Goal: Task Accomplishment & Management: Complete application form

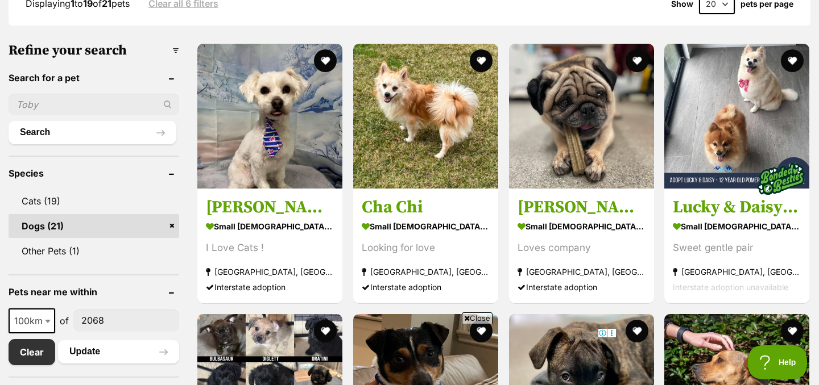
scroll to position [323, 0]
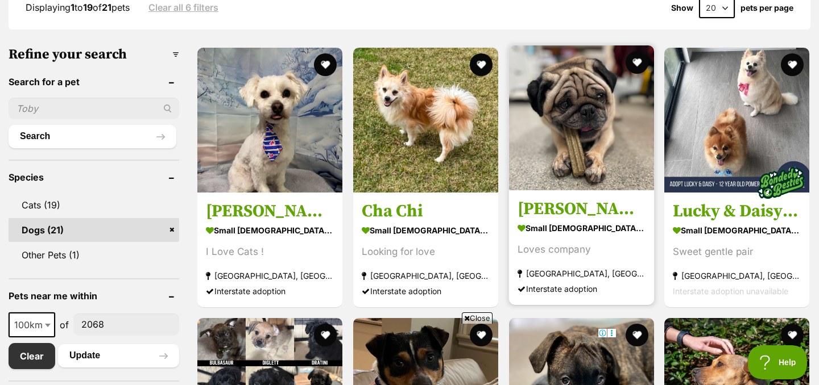
click at [568, 210] on h3 "[PERSON_NAME]" at bounding box center [581, 209] width 128 height 22
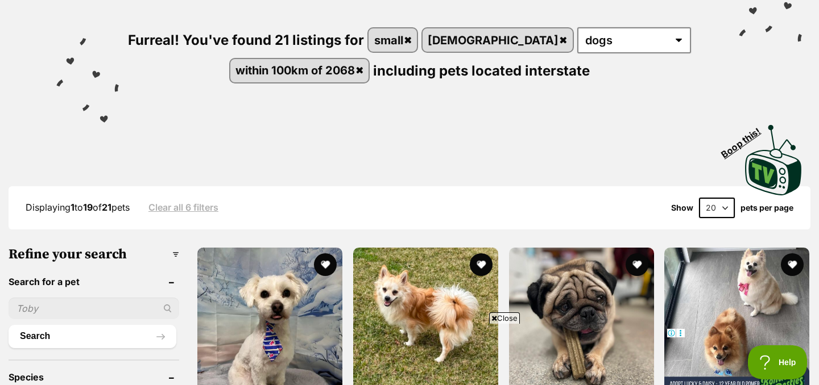
scroll to position [119, 0]
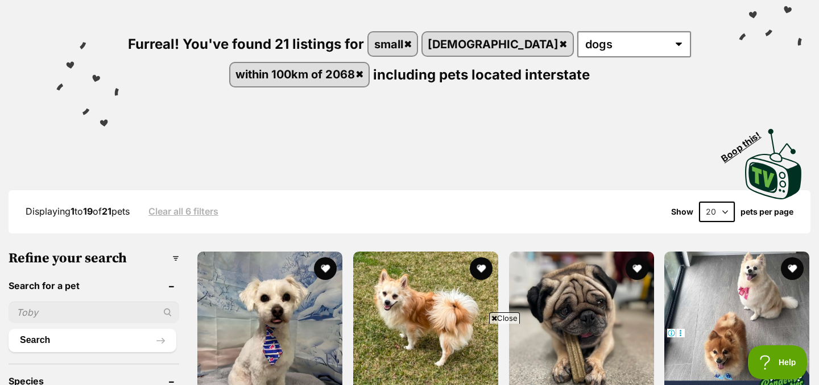
click at [201, 214] on link "Clear all 6 filters" at bounding box center [183, 211] width 70 height 10
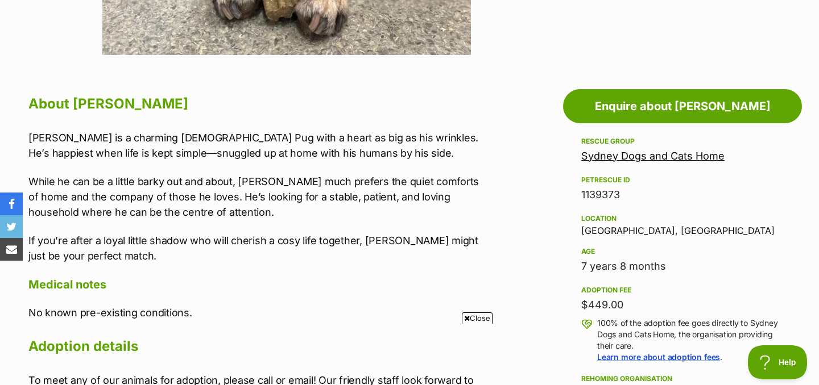
scroll to position [527, 0]
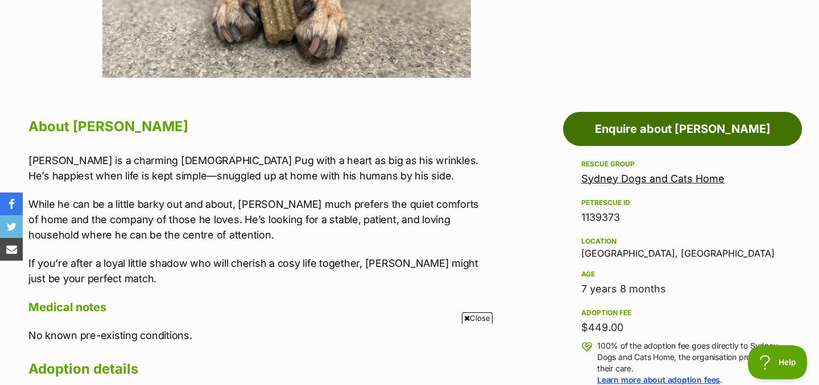
click at [705, 132] on link "Enquire about [PERSON_NAME]" at bounding box center [682, 129] width 239 height 34
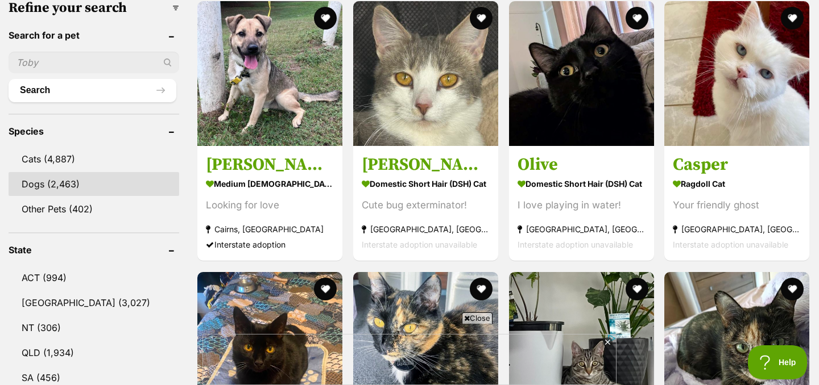
click at [48, 178] on link "Dogs (2,463)" at bounding box center [94, 184] width 171 height 24
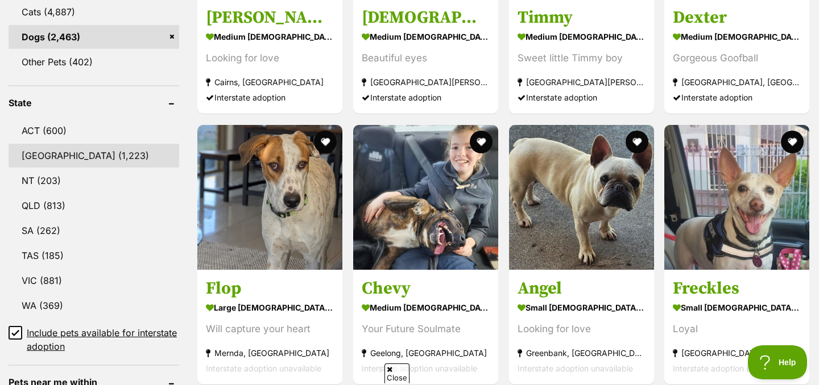
click at [48, 156] on link "[GEOGRAPHIC_DATA] (1,223)" at bounding box center [94, 156] width 171 height 24
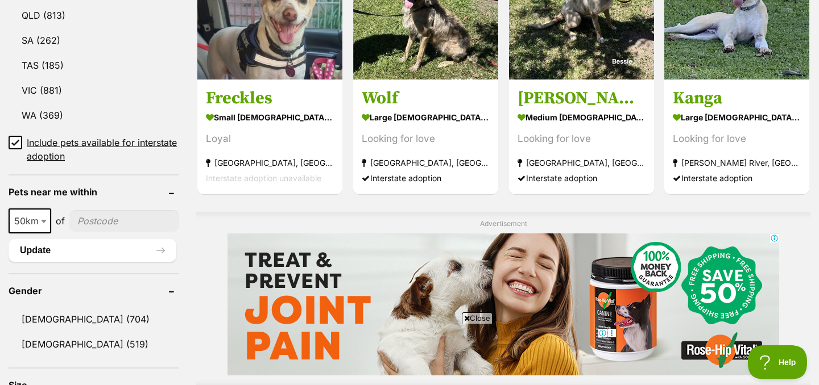
scroll to position [713, 0]
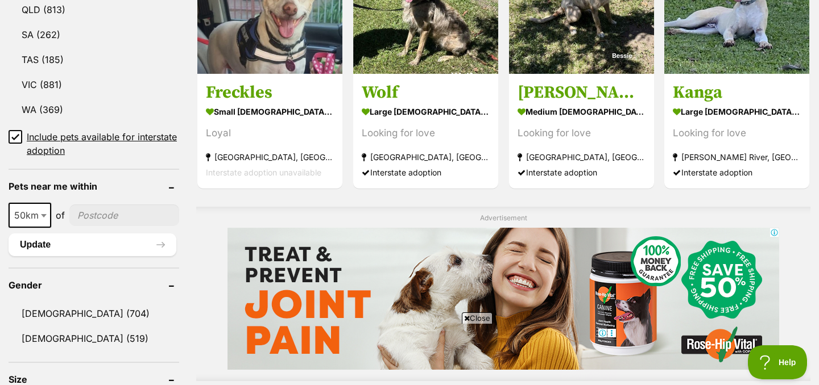
click at [15, 135] on icon at bounding box center [15, 137] width 7 height 5
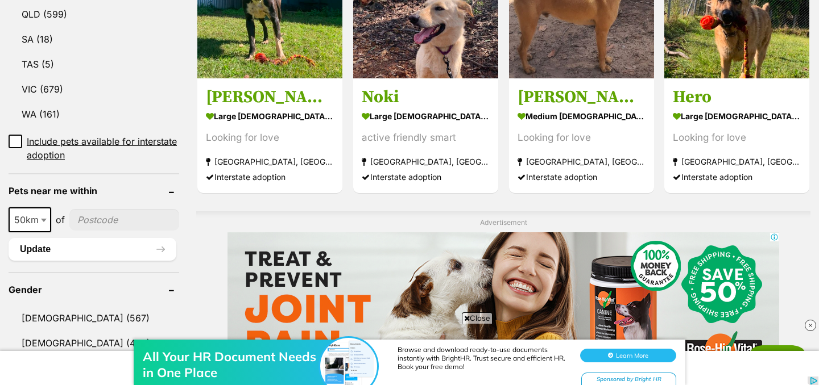
scroll to position [712, 0]
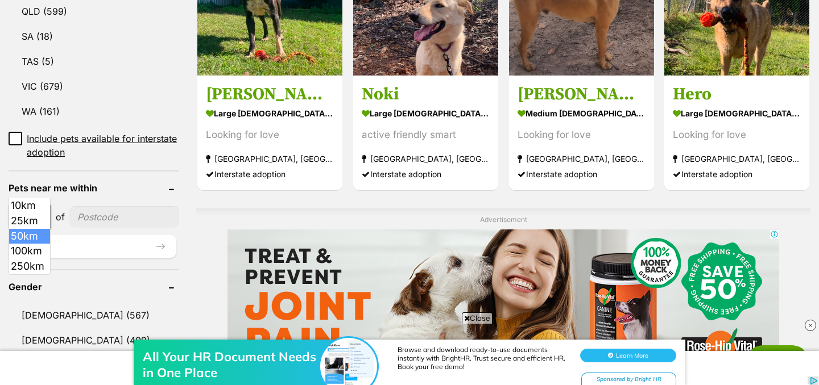
click at [40, 205] on span at bounding box center [44, 217] width 11 height 25
select select "250"
click at [105, 206] on input"] "postcode" at bounding box center [127, 217] width 104 height 22
type input"] "2068"
click at [120, 235] on button "Update" at bounding box center [93, 246] width 168 height 23
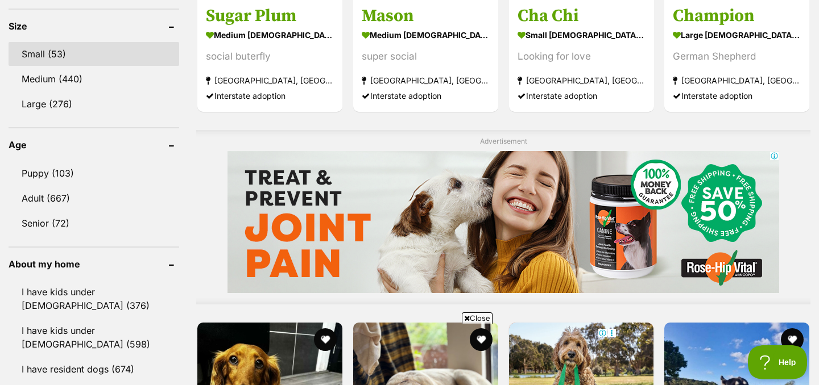
click at [61, 59] on link "Small (53)" at bounding box center [94, 54] width 171 height 24
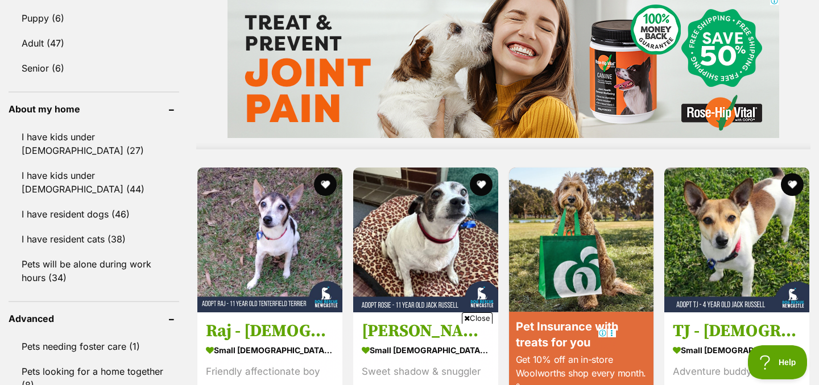
scroll to position [939, 0]
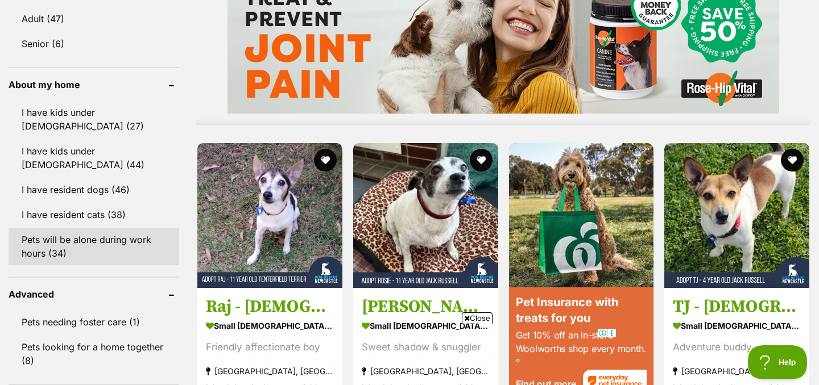
click at [58, 235] on link "Pets will be alone during work hours (34)" at bounding box center [94, 247] width 171 height 38
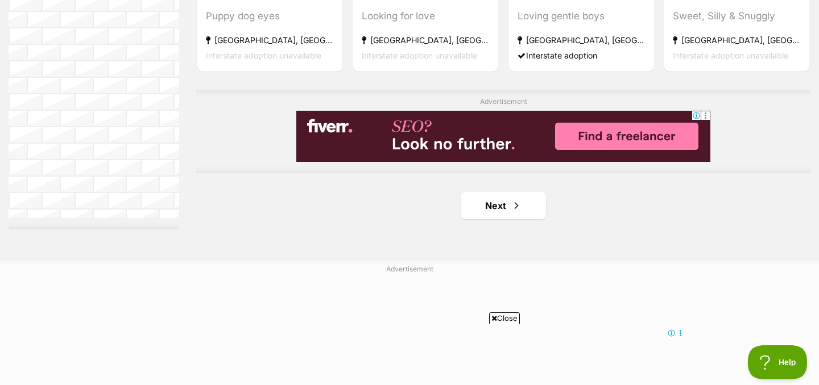
scroll to position [1995, 0]
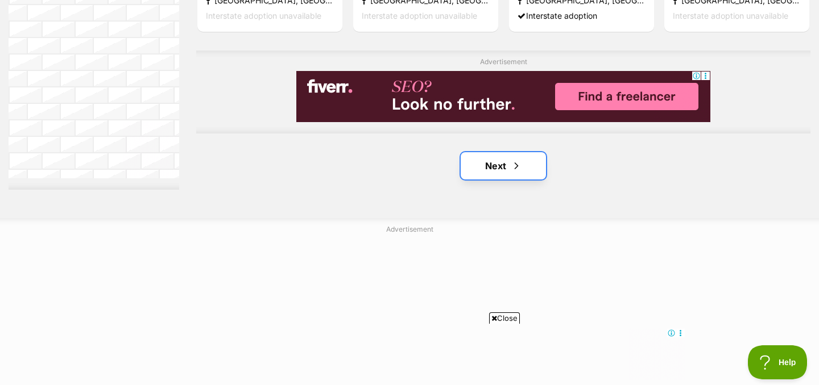
click at [494, 175] on link "Next" at bounding box center [502, 165] width 85 height 27
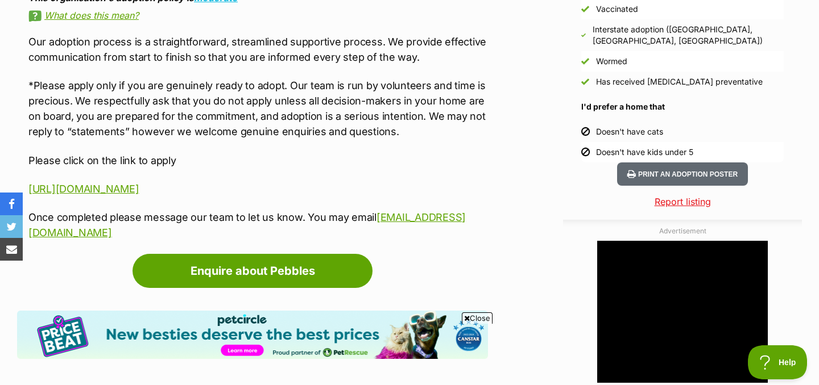
scroll to position [1146, 0]
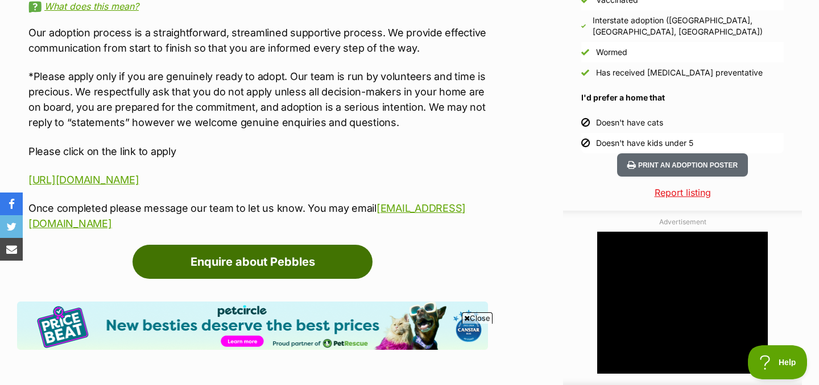
click at [316, 245] on link "Enquire about Pebbles" at bounding box center [252, 262] width 240 height 34
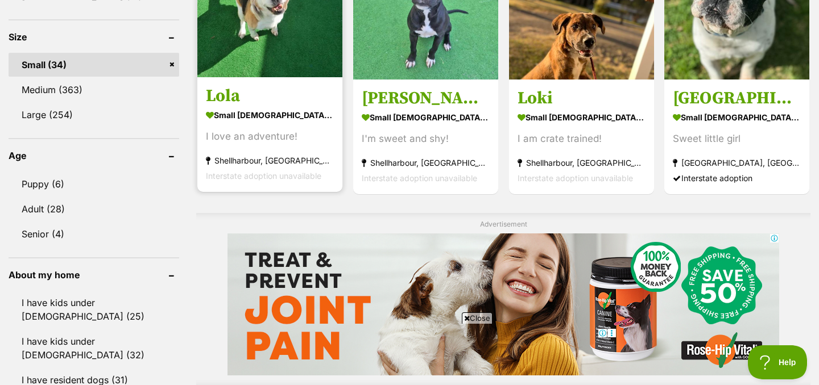
scroll to position [765, 0]
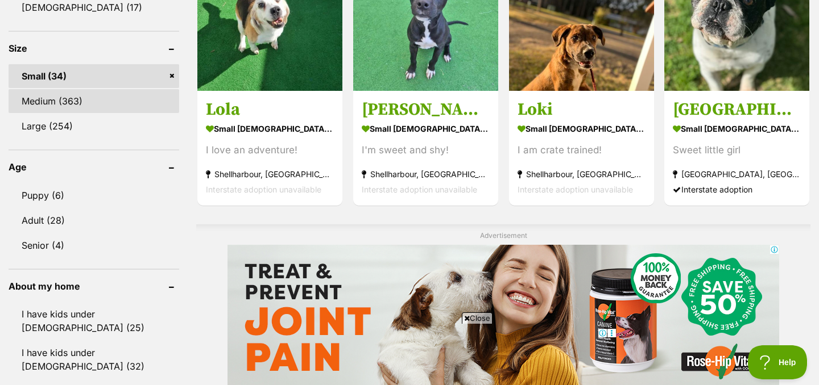
click at [96, 102] on link "Medium (363)" at bounding box center [94, 101] width 171 height 24
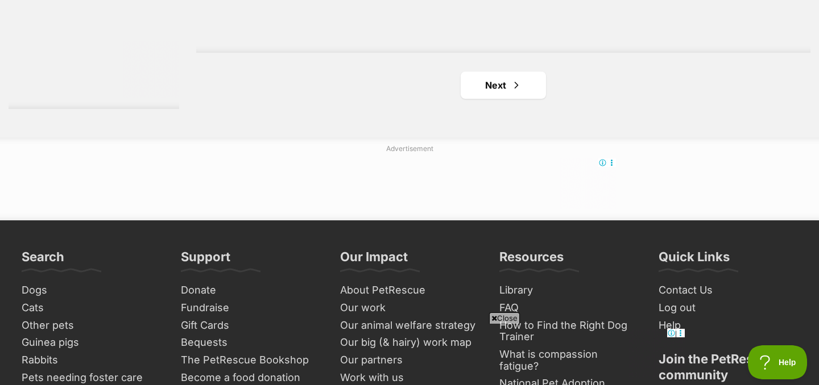
scroll to position [2178, 0]
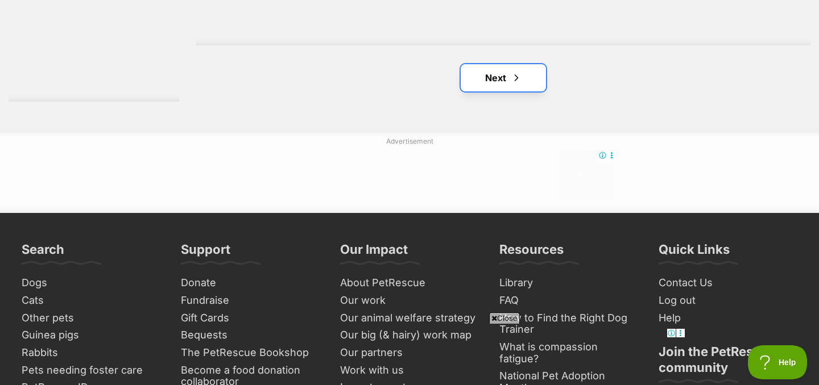
click at [509, 81] on link "Next" at bounding box center [502, 77] width 85 height 27
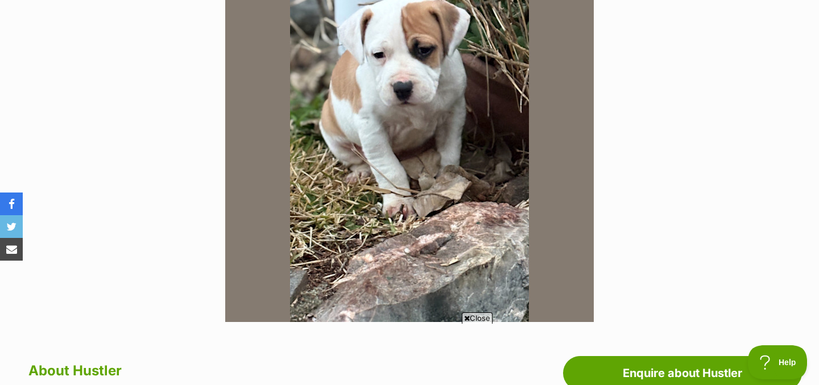
scroll to position [98, 0]
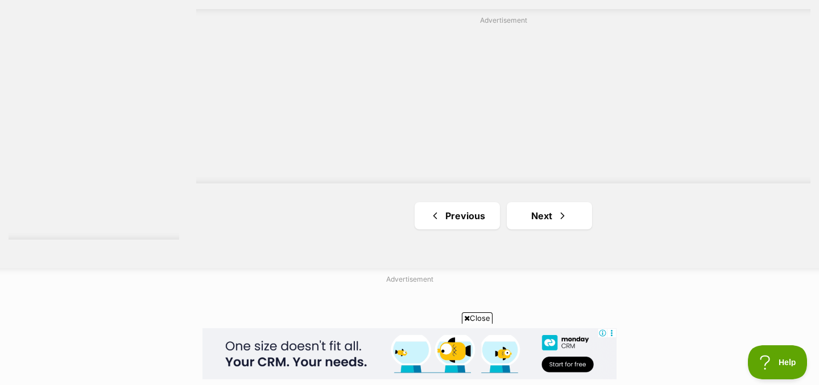
scroll to position [2041, 0]
click at [570, 219] on link "Next" at bounding box center [549, 214] width 85 height 27
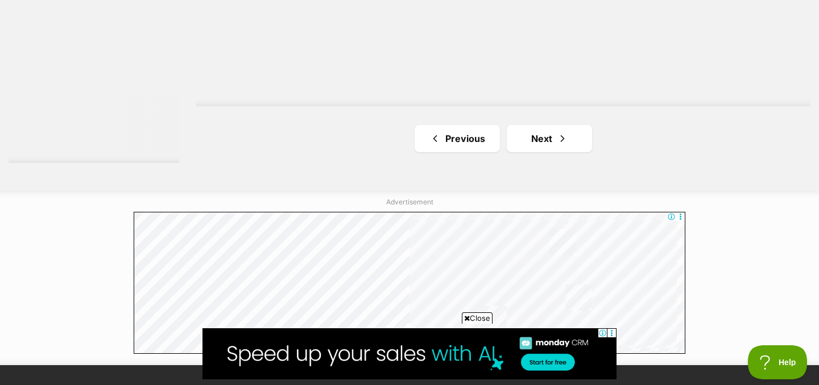
scroll to position [2205, 0]
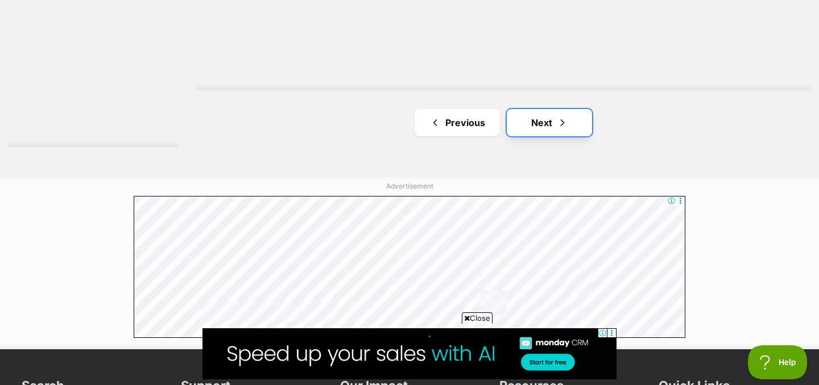
click at [547, 126] on link "Next" at bounding box center [549, 122] width 85 height 27
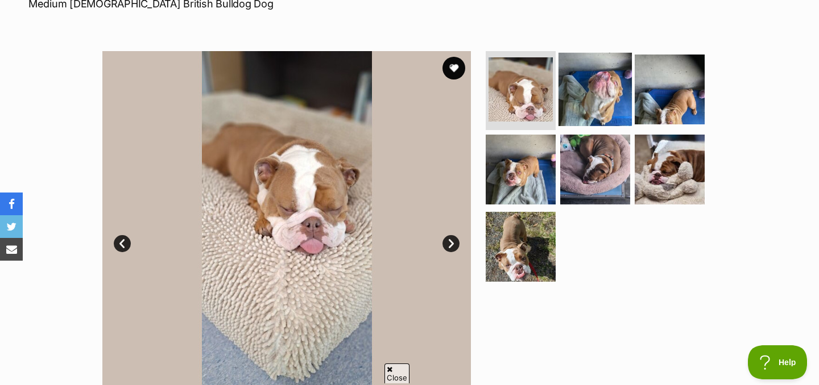
click at [584, 103] on img at bounding box center [594, 88] width 73 height 73
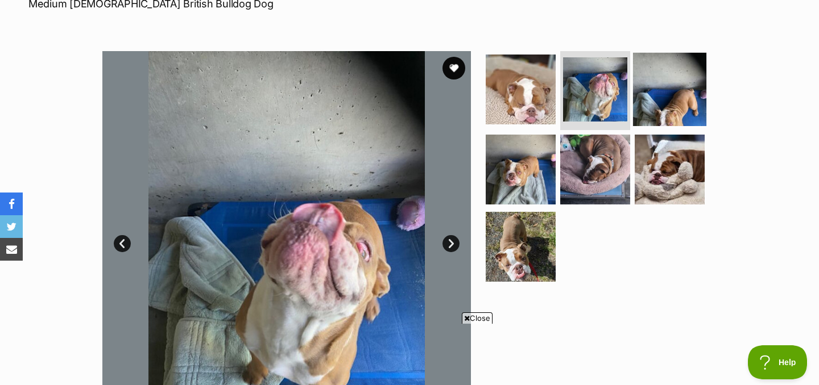
click at [661, 96] on img at bounding box center [669, 88] width 73 height 73
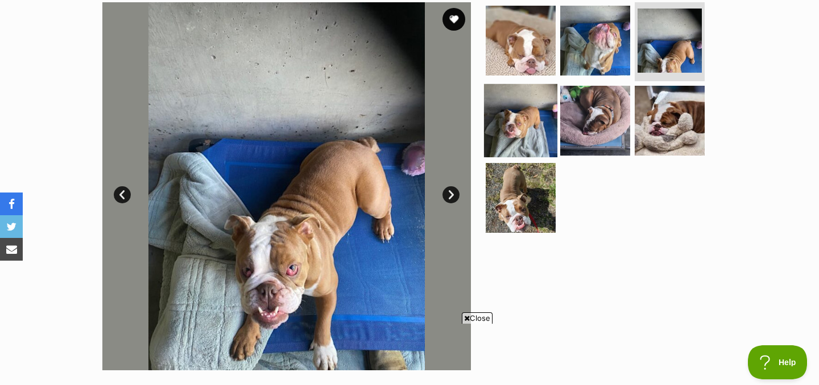
scroll to position [235, 0]
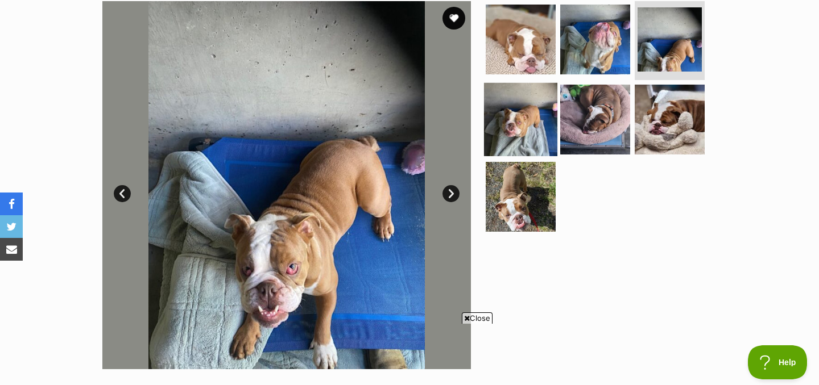
click at [527, 117] on img at bounding box center [520, 119] width 73 height 73
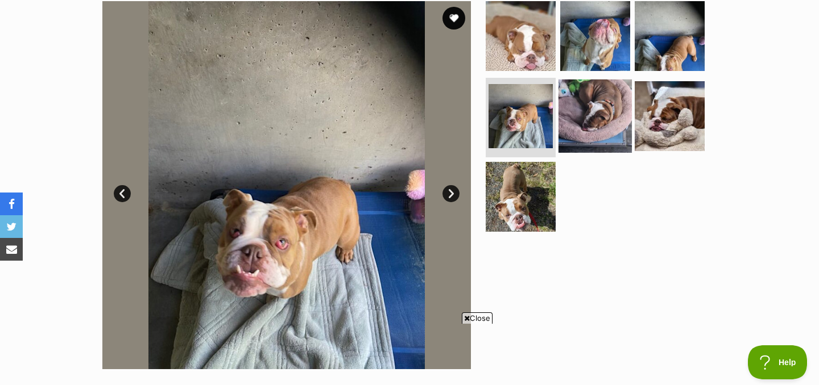
click at [591, 118] on img at bounding box center [594, 116] width 73 height 73
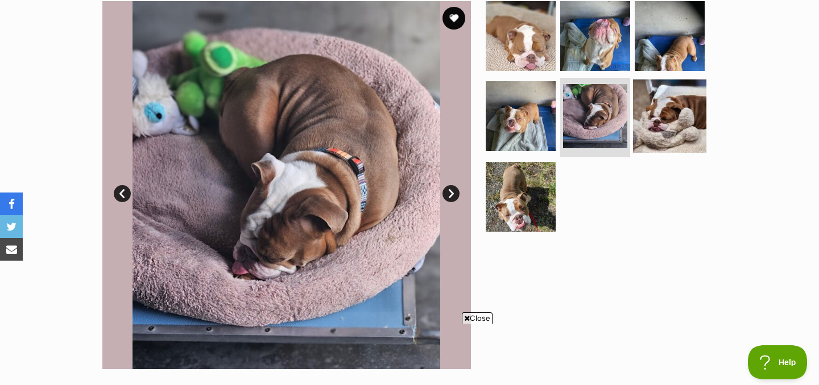
click at [665, 111] on img at bounding box center [669, 116] width 73 height 73
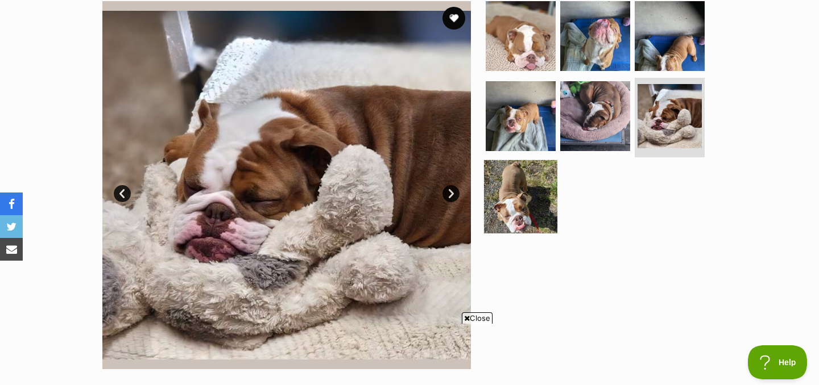
click at [525, 189] on img at bounding box center [520, 196] width 73 height 73
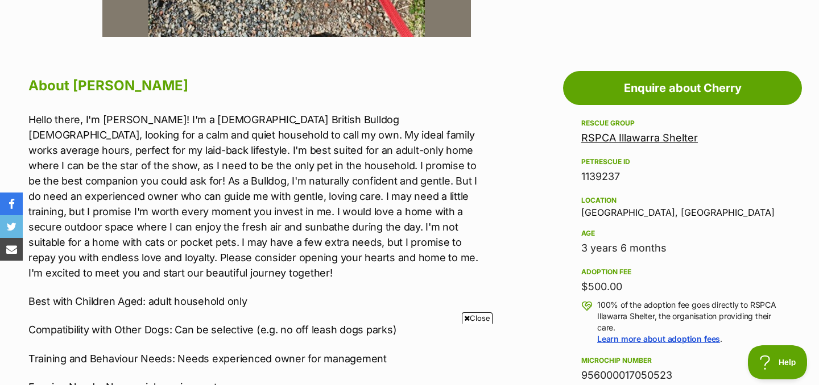
scroll to position [512, 0]
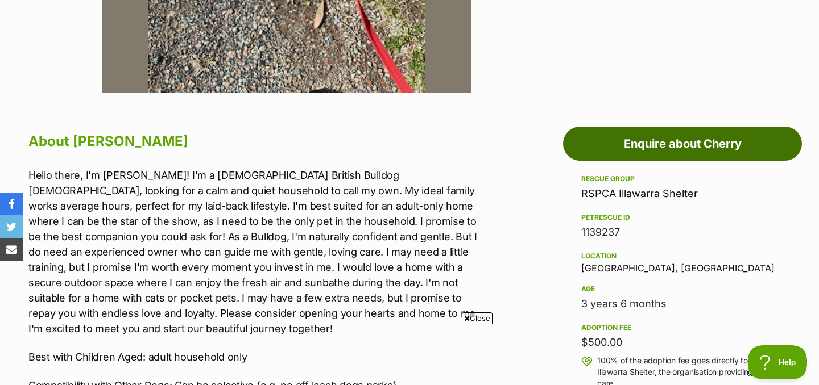
click at [662, 148] on link "Enquire about Cherry" at bounding box center [682, 144] width 239 height 34
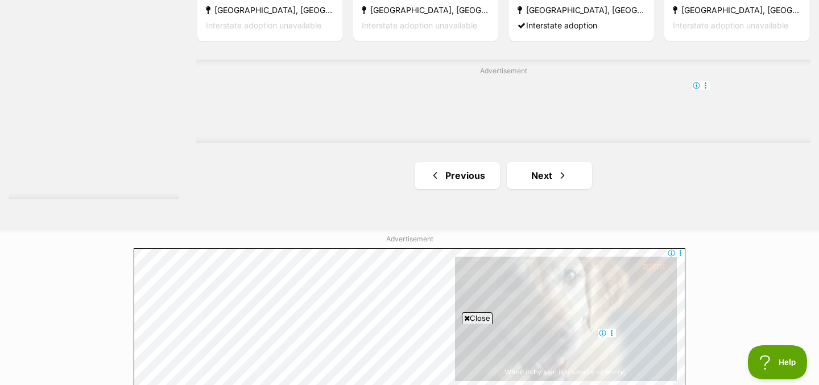
scroll to position [1993, 0]
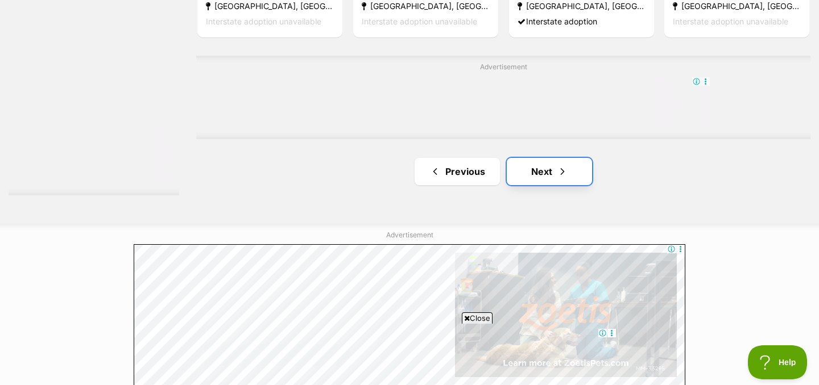
click at [542, 182] on link "Next" at bounding box center [549, 171] width 85 height 27
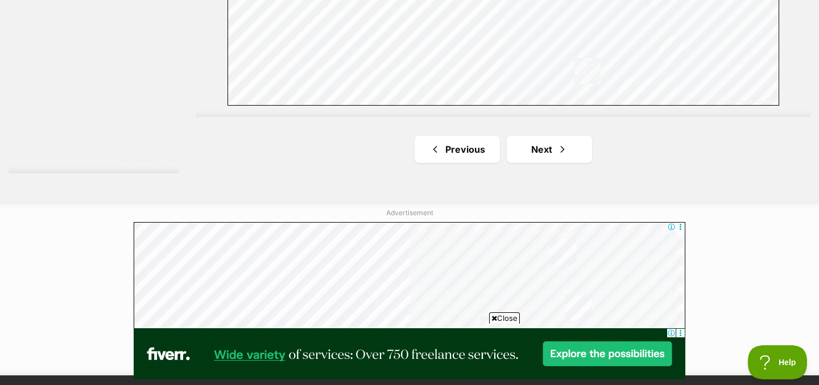
scroll to position [2107, 0]
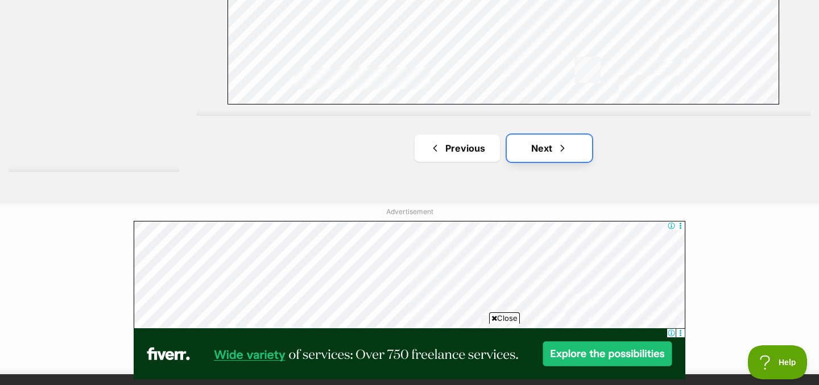
click at [553, 151] on link "Next" at bounding box center [549, 148] width 85 height 27
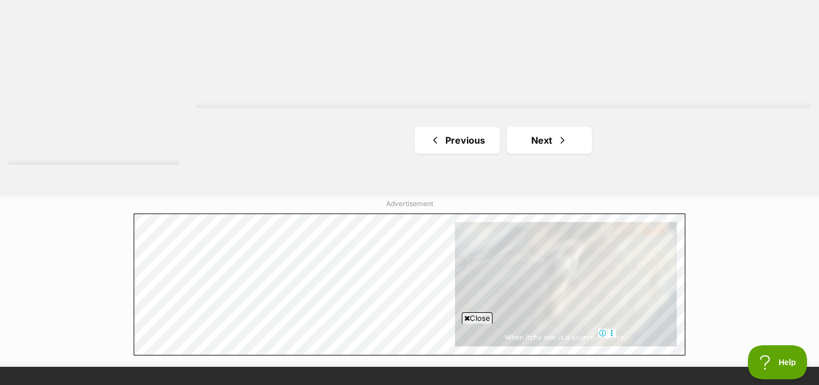
scroll to position [2202, 0]
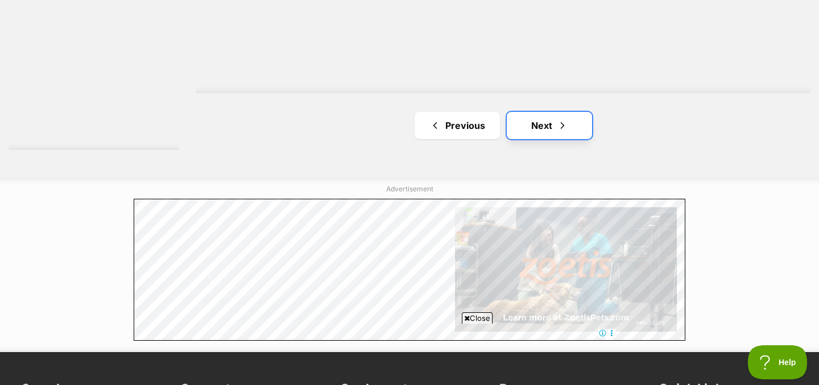
click at [555, 128] on link "Next" at bounding box center [549, 125] width 85 height 27
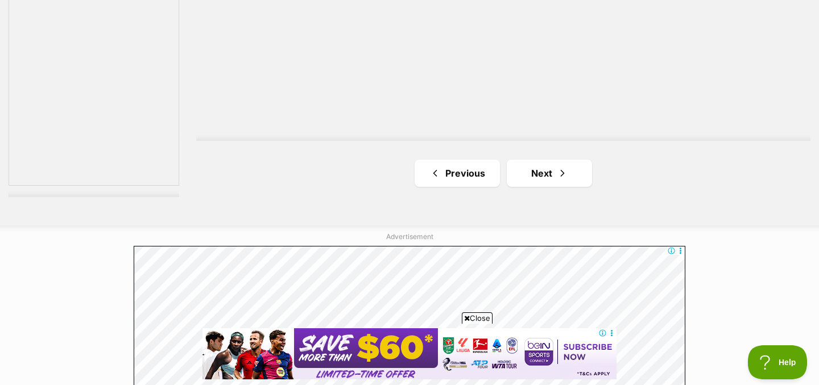
scroll to position [2084, 0]
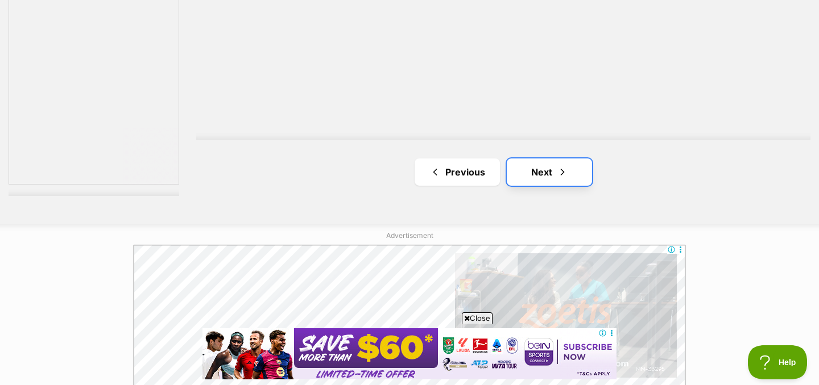
click at [544, 183] on link "Next" at bounding box center [549, 172] width 85 height 27
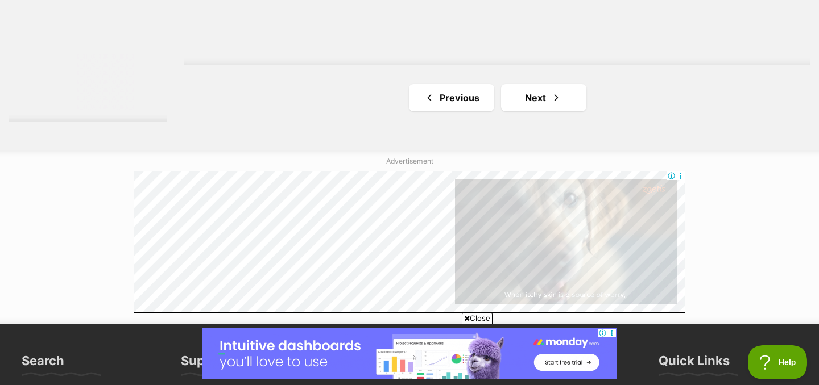
scroll to position [2176, 0]
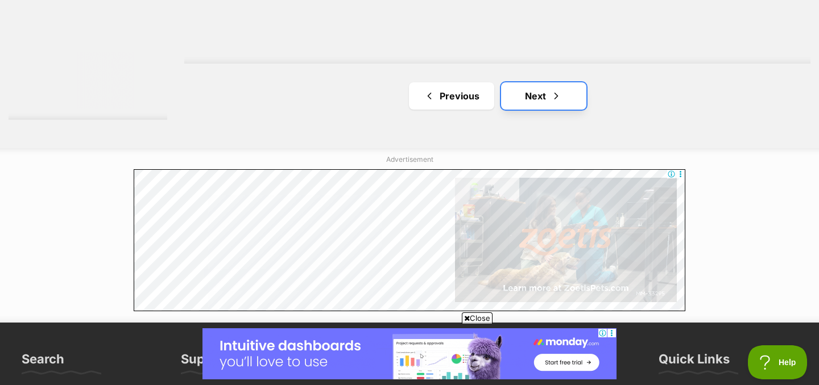
click at [543, 106] on link "Next" at bounding box center [543, 95] width 85 height 27
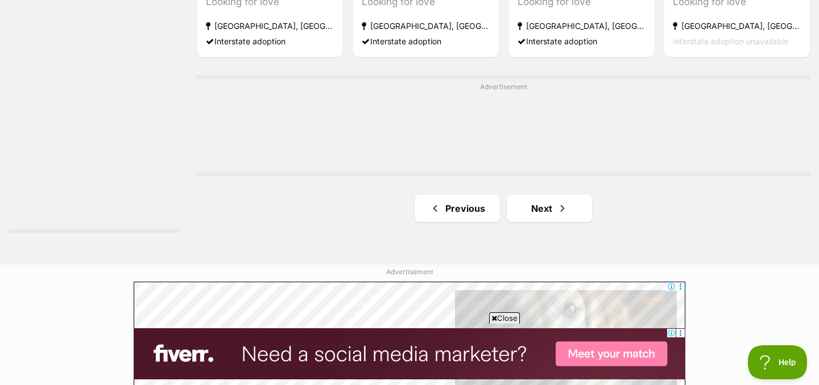
scroll to position [2075, 0]
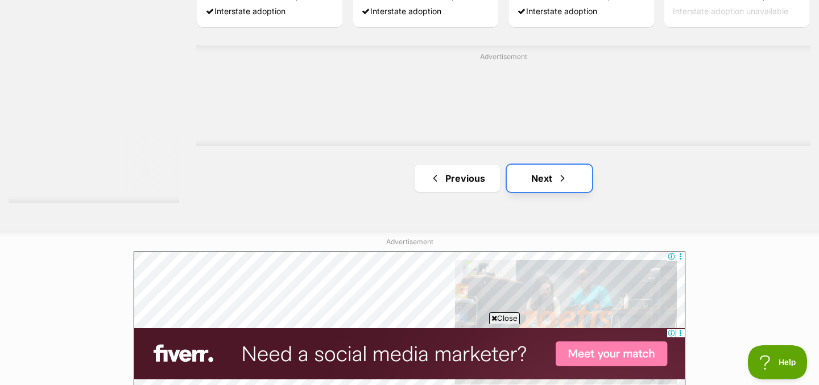
click at [547, 188] on link "Next" at bounding box center [549, 178] width 85 height 27
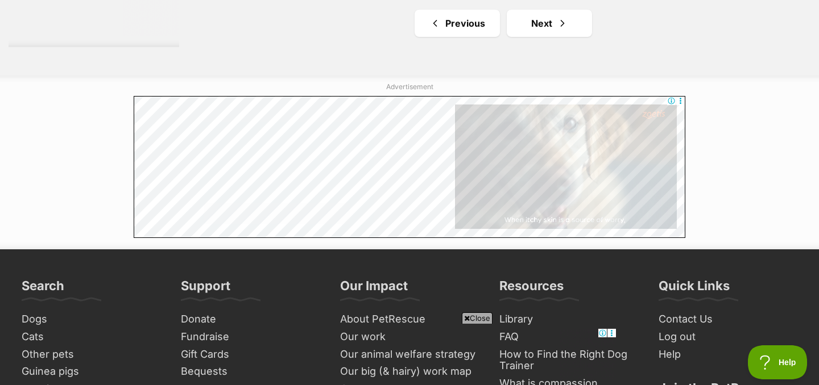
scroll to position [2234, 0]
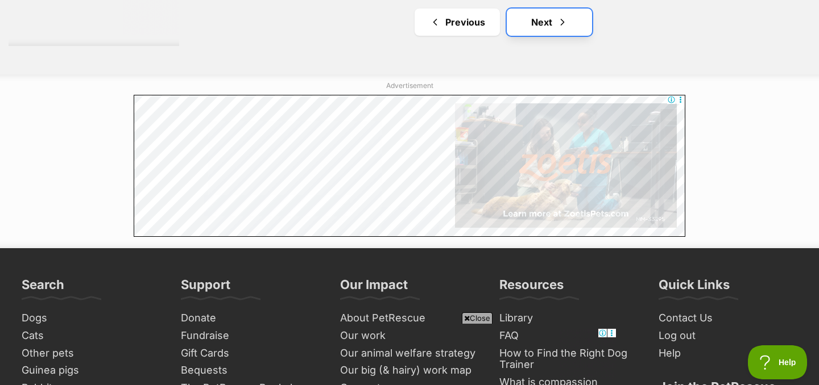
click at [563, 25] on span "Next page" at bounding box center [562, 22] width 11 height 14
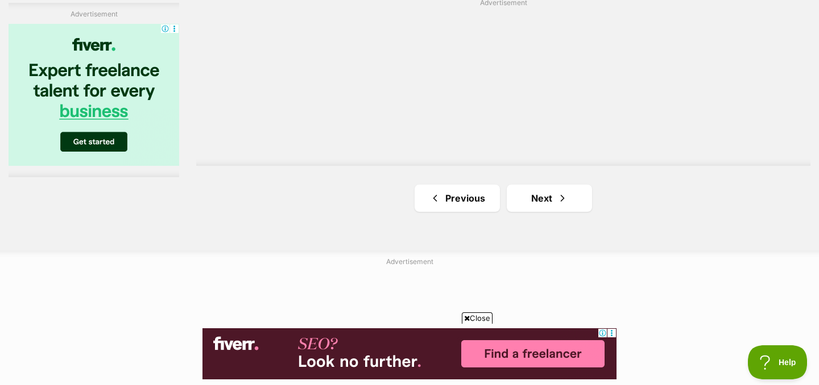
scroll to position [2118, 0]
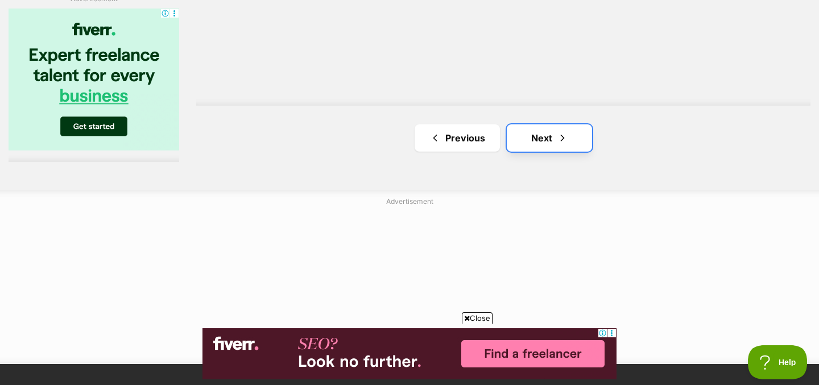
click at [543, 134] on link "Next" at bounding box center [549, 138] width 85 height 27
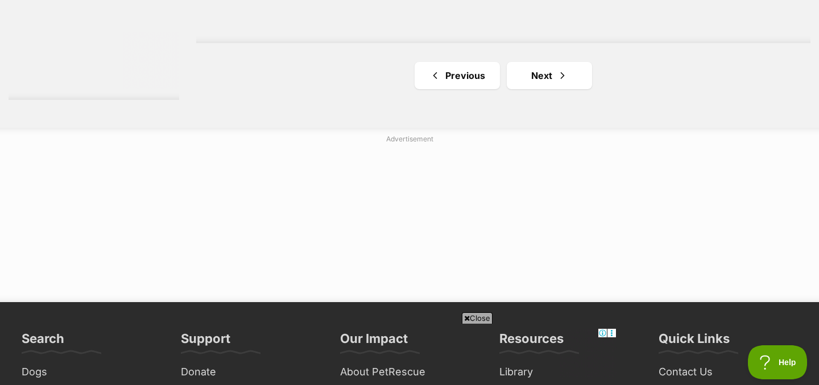
scroll to position [2254, 0]
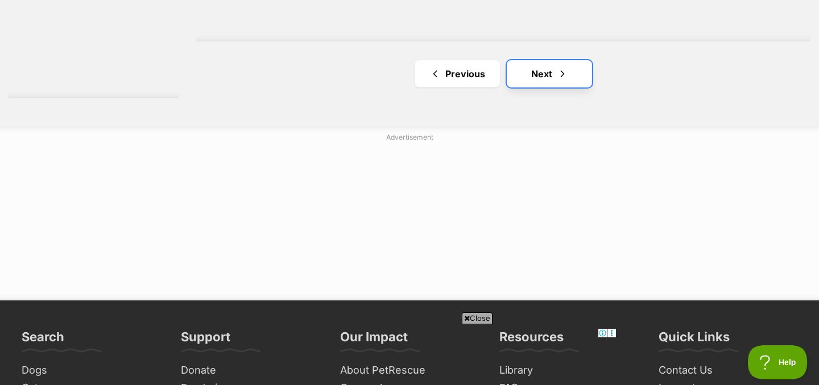
click at [544, 72] on link "Next" at bounding box center [549, 73] width 85 height 27
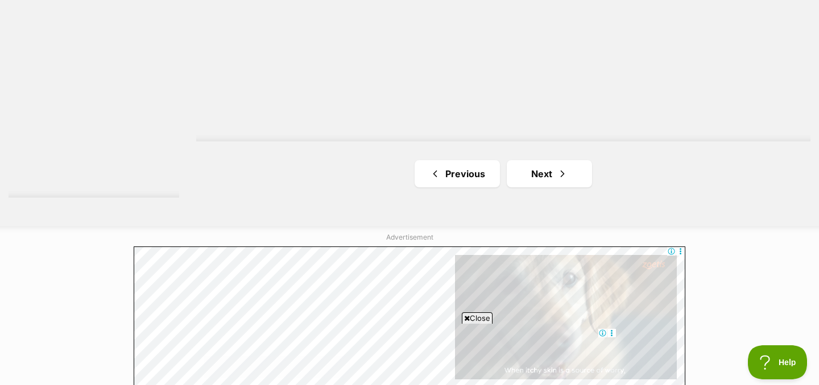
scroll to position [2082, 0]
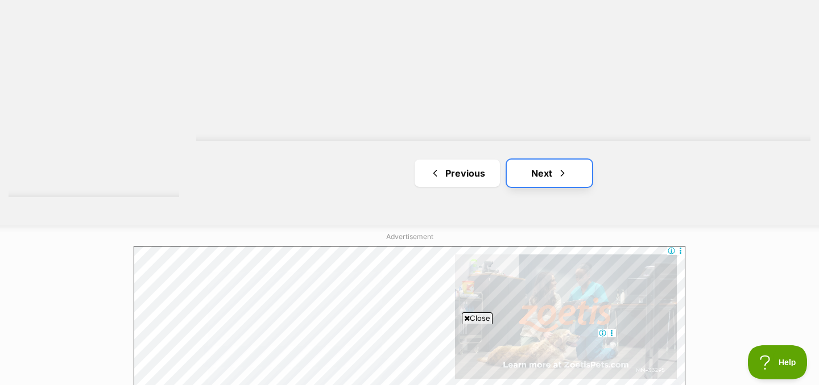
click at [544, 175] on link "Next" at bounding box center [549, 173] width 85 height 27
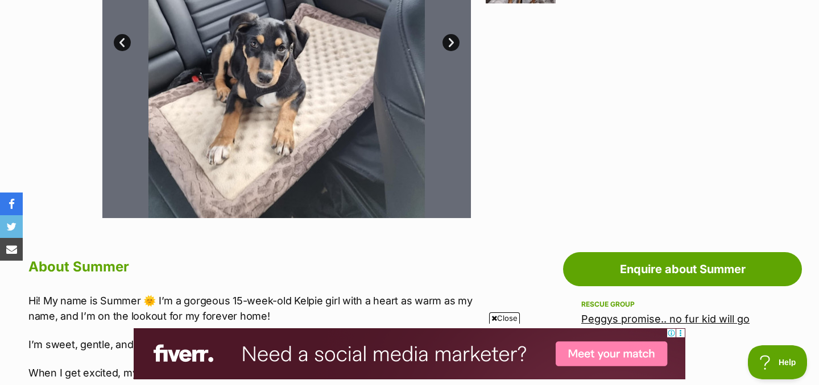
scroll to position [226, 0]
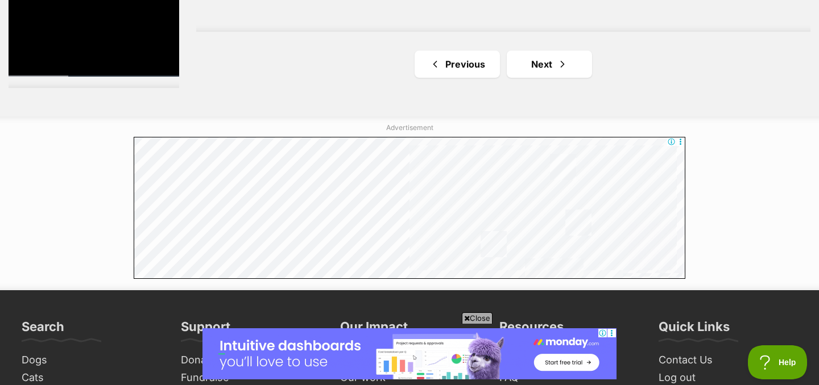
scroll to position [2192, 0]
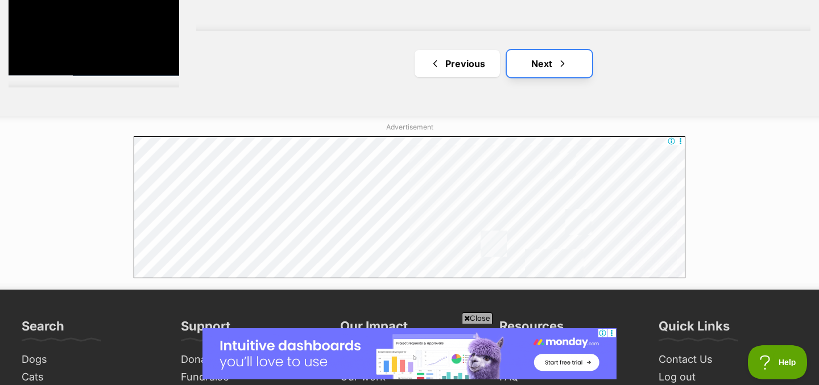
click at [546, 68] on link "Next" at bounding box center [549, 63] width 85 height 27
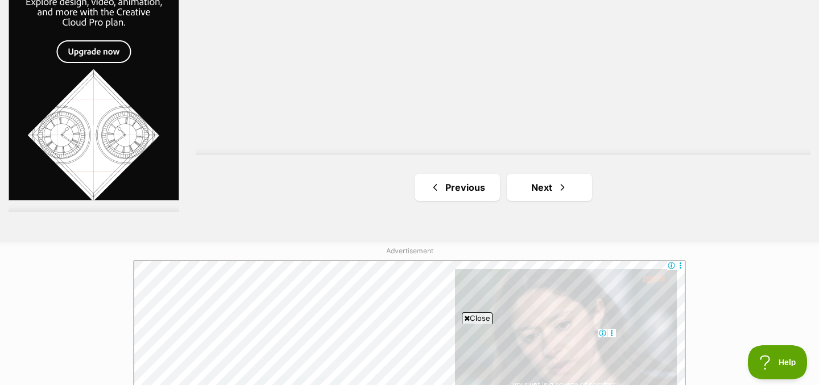
scroll to position [2202, 0]
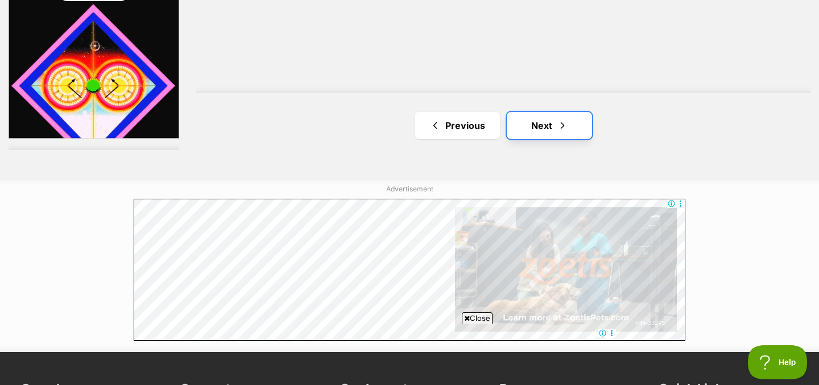
click at [551, 123] on link "Next" at bounding box center [549, 125] width 85 height 27
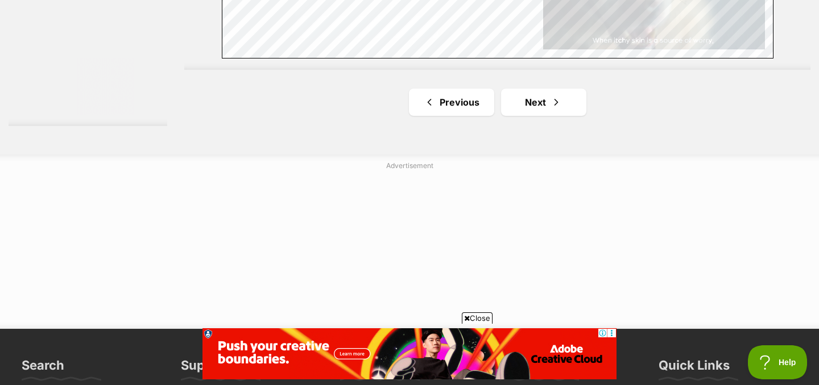
scroll to position [2180, 0]
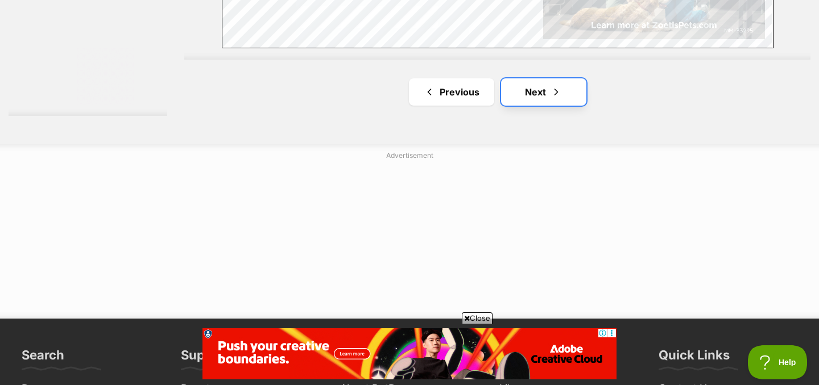
click at [538, 97] on link "Next" at bounding box center [543, 91] width 85 height 27
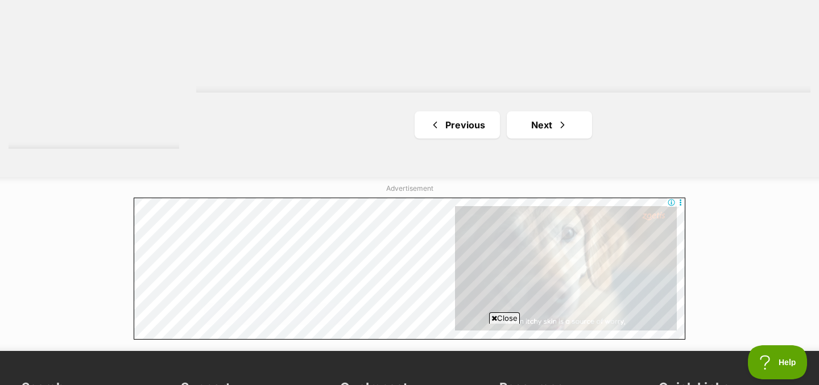
scroll to position [2148, 0]
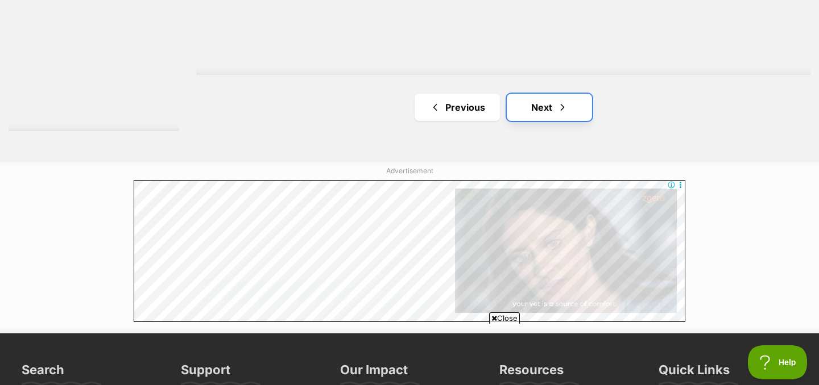
click at [541, 105] on link "Next" at bounding box center [549, 107] width 85 height 27
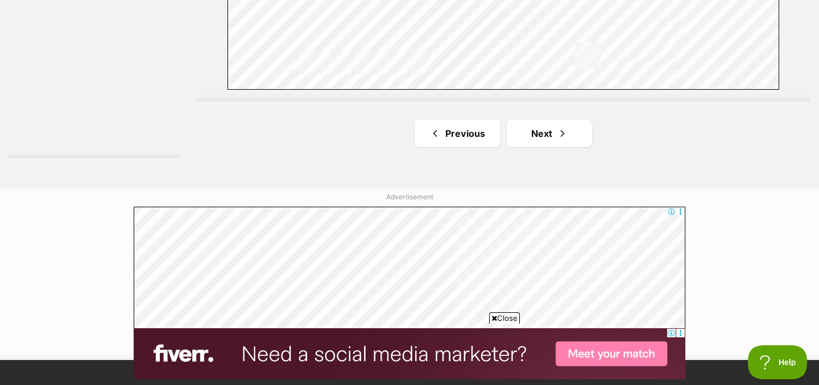
scroll to position [2199, 0]
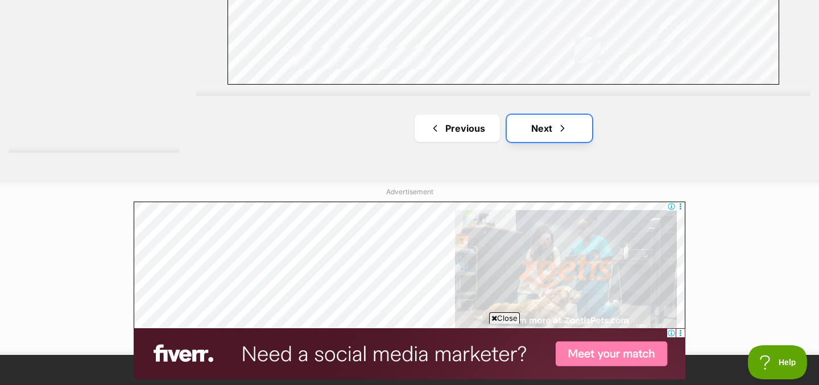
click at [552, 125] on link "Next" at bounding box center [549, 128] width 85 height 27
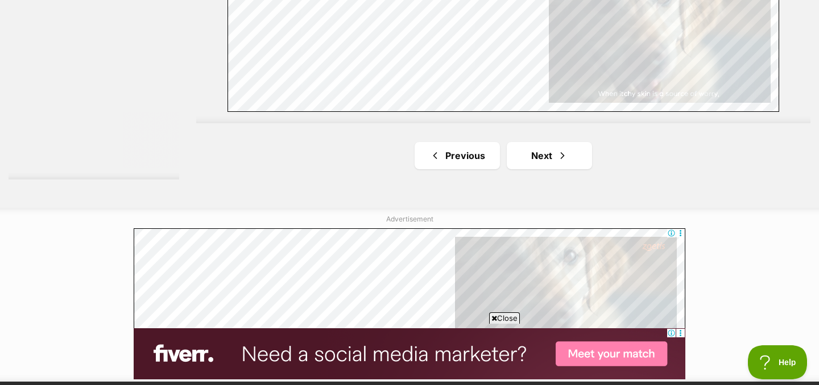
scroll to position [2117, 0]
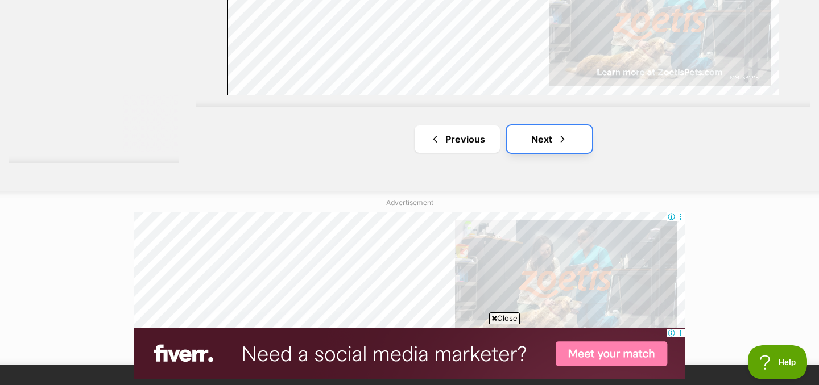
click at [542, 148] on link "Next" at bounding box center [549, 139] width 85 height 27
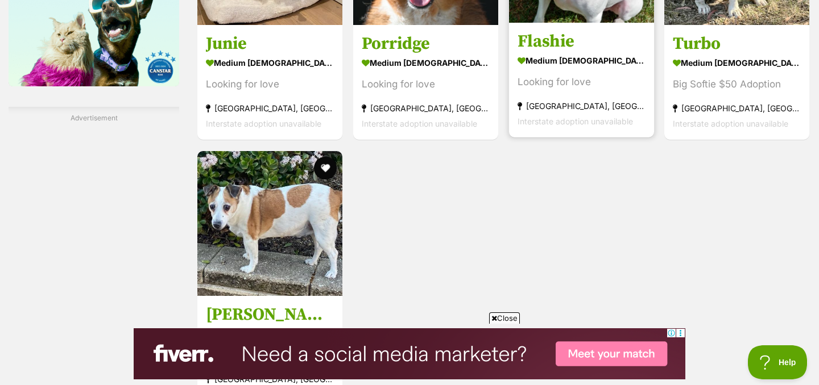
scroll to position [1606, 0]
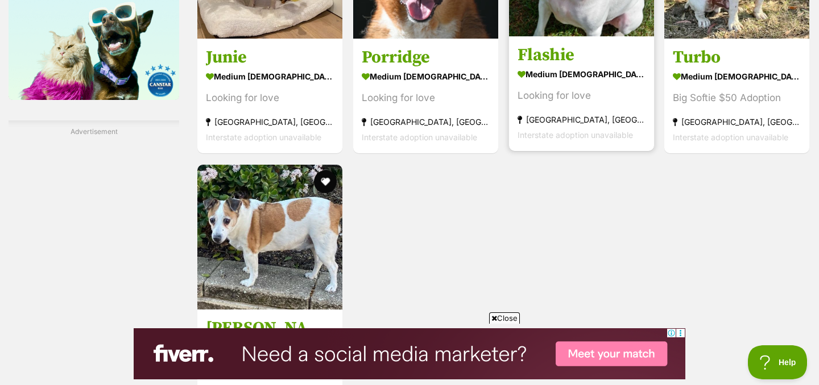
drag, startPoint x: 709, startPoint y: 238, endPoint x: 627, endPoint y: 2, distance: 250.3
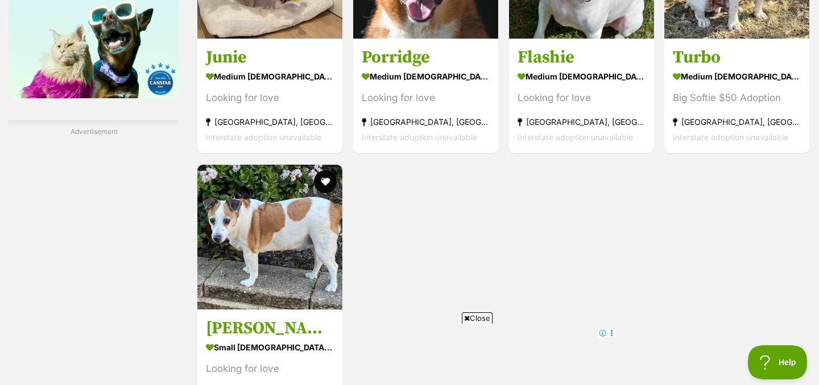
scroll to position [0, 0]
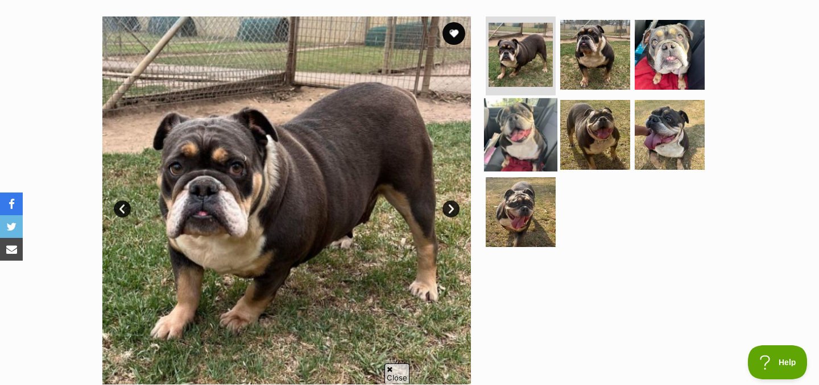
click at [537, 125] on img at bounding box center [520, 134] width 73 height 73
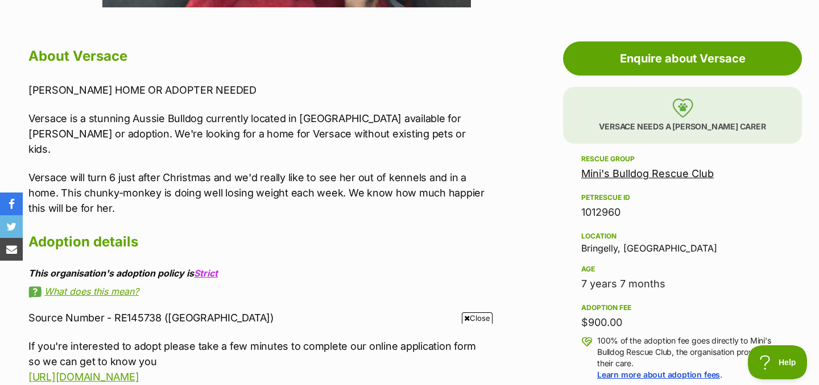
scroll to position [600, 0]
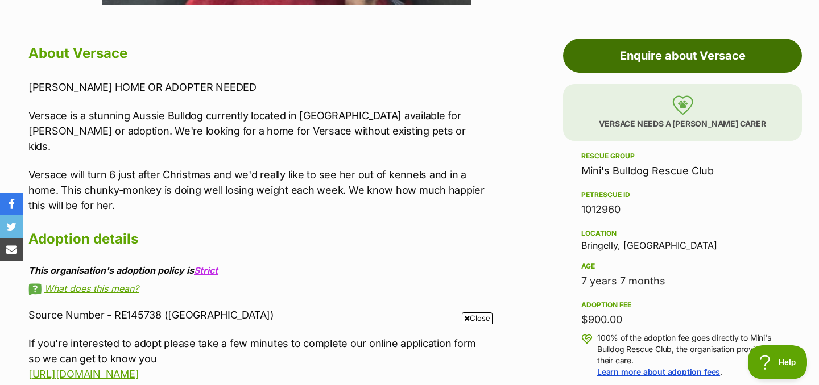
click at [692, 59] on link "Enquire about Versace" at bounding box center [682, 56] width 239 height 34
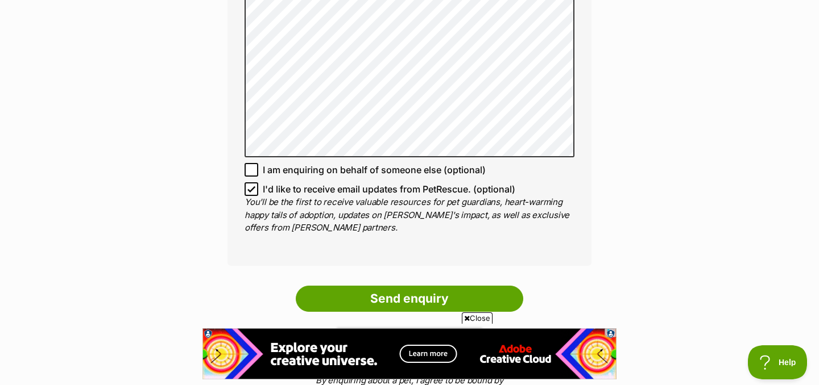
scroll to position [797, 0]
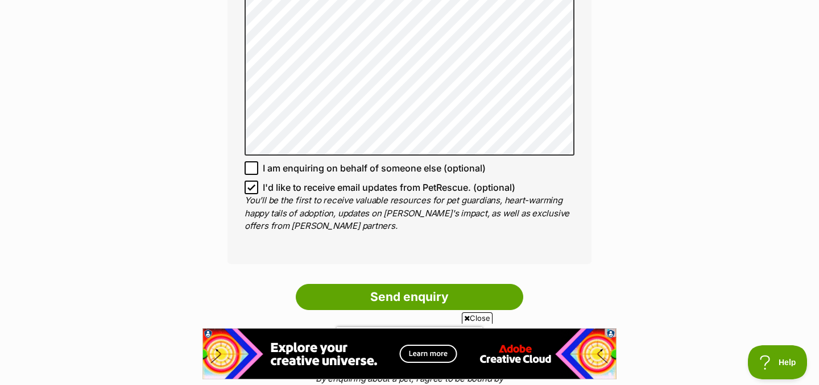
click at [254, 187] on icon at bounding box center [251, 187] width 7 height 5
click at [254, 187] on input "I'd like to receive email updates from PetRescue. (optional)" at bounding box center [251, 188] width 14 height 14
checkbox input "false"
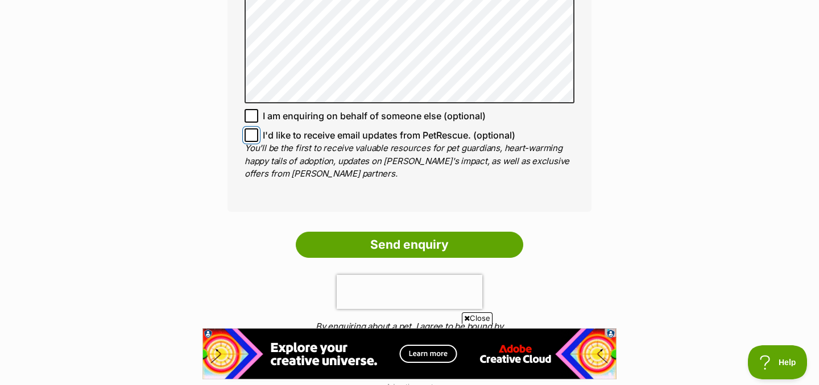
scroll to position [860, 0]
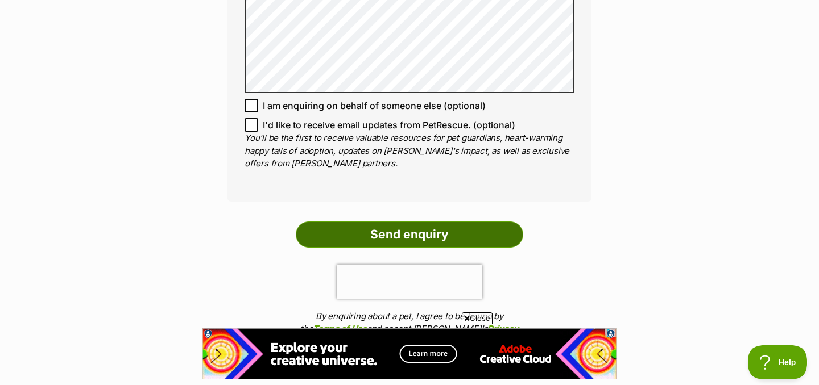
click at [398, 237] on input "Send enquiry" at bounding box center [409, 235] width 227 height 26
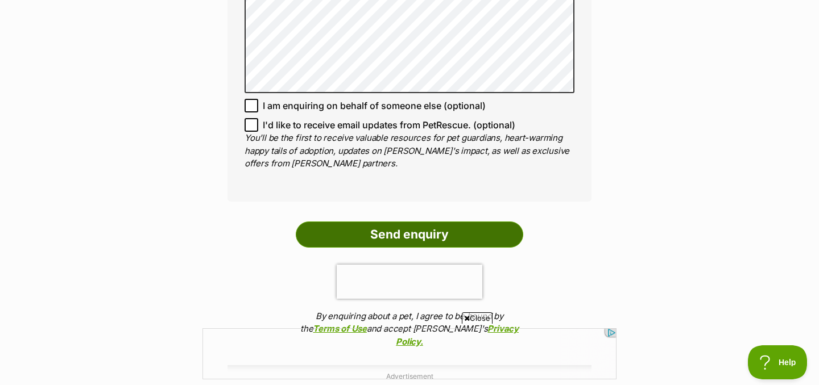
scroll to position [0, 0]
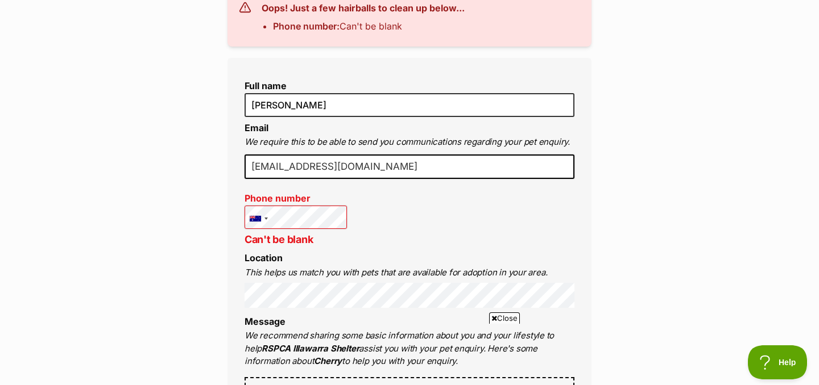
scroll to position [329, 0]
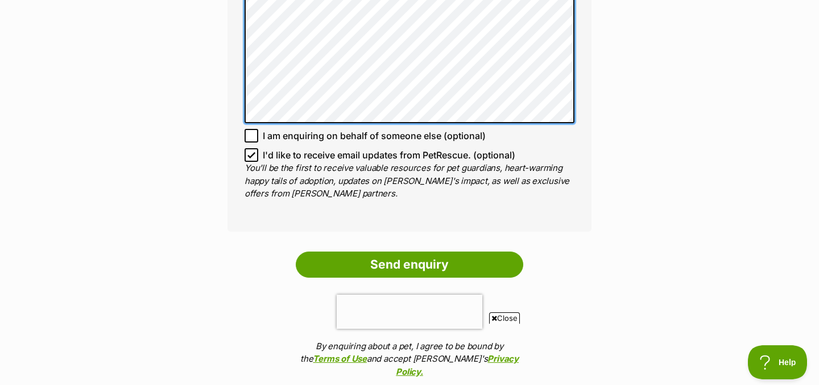
scroll to position [1014, 0]
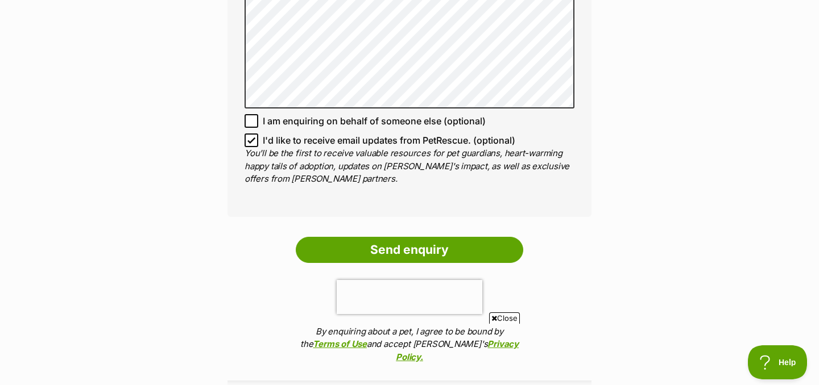
click at [249, 140] on icon at bounding box center [251, 140] width 8 height 8
click at [249, 140] on input "I'd like to receive email updates from PetRescue. (optional)" at bounding box center [251, 141] width 14 height 14
checkbox input "false"
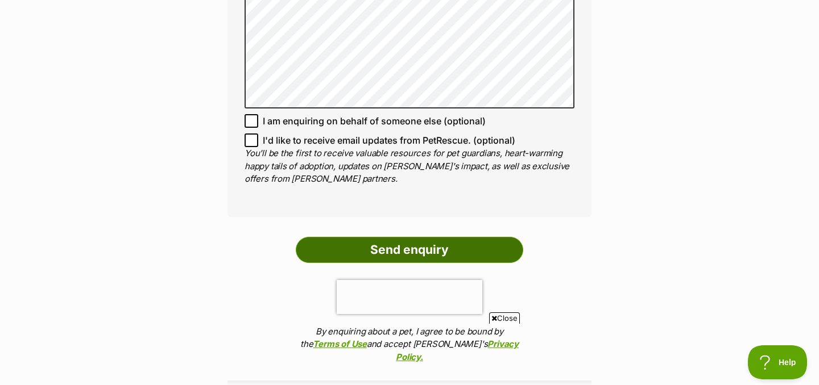
click at [389, 251] on input "Send enquiry" at bounding box center [409, 250] width 227 height 26
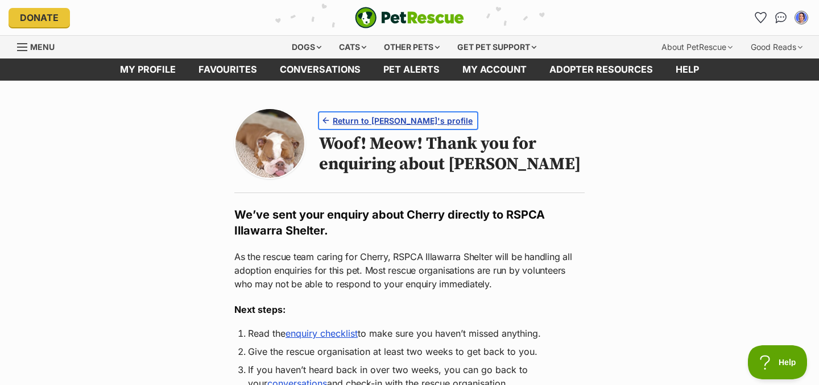
click at [402, 119] on span "Return to [PERSON_NAME]'s profile" at bounding box center [403, 121] width 140 height 12
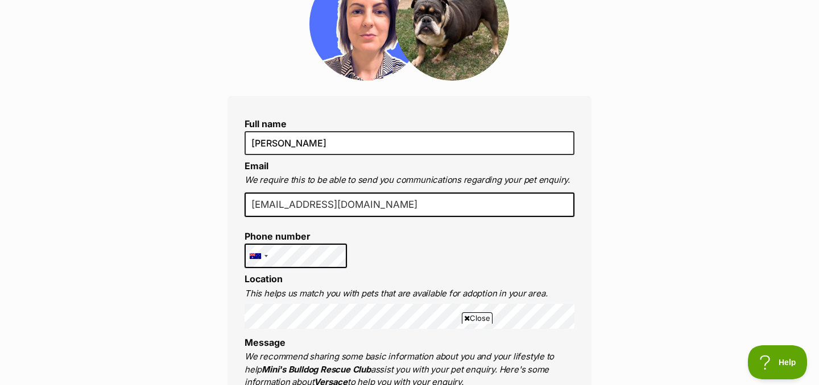
scroll to position [167, 0]
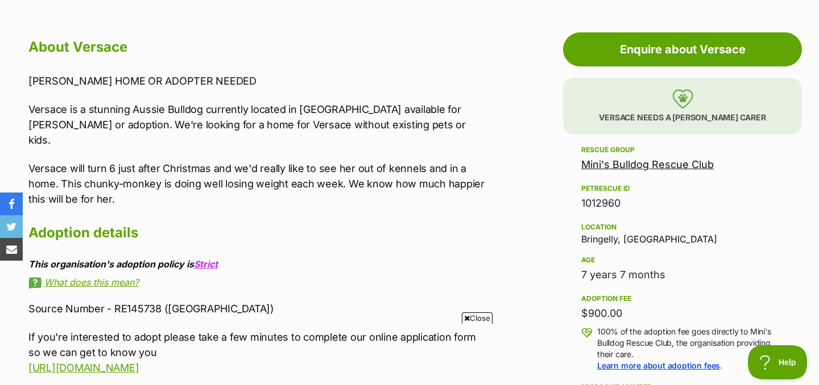
scroll to position [604, 0]
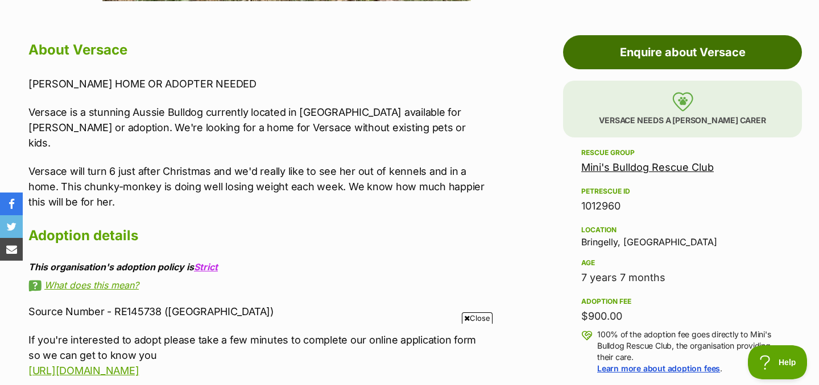
click at [680, 55] on link "Enquire about Versace" at bounding box center [682, 52] width 239 height 34
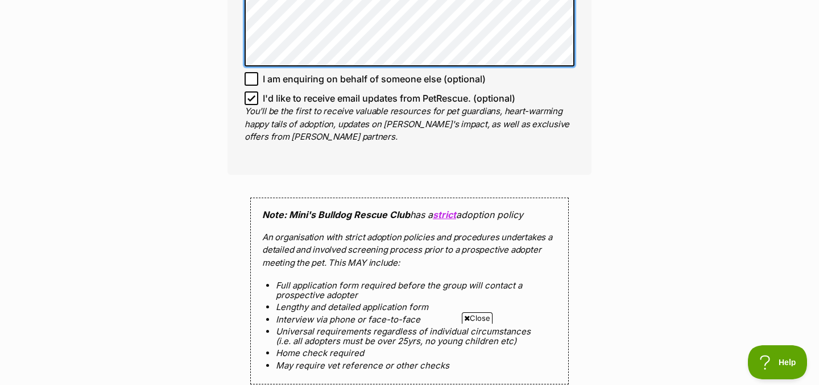
scroll to position [968, 0]
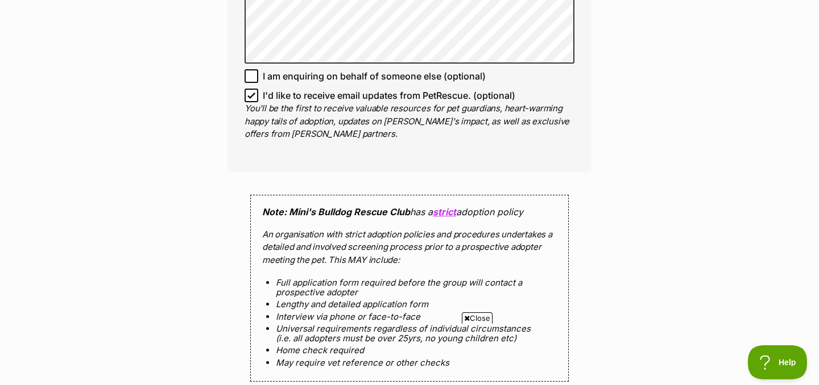
click at [249, 92] on icon at bounding box center [251, 96] width 8 height 8
click at [249, 89] on input "I'd like to receive email updates from PetRescue. (optional)" at bounding box center [251, 96] width 14 height 14
checkbox input "false"
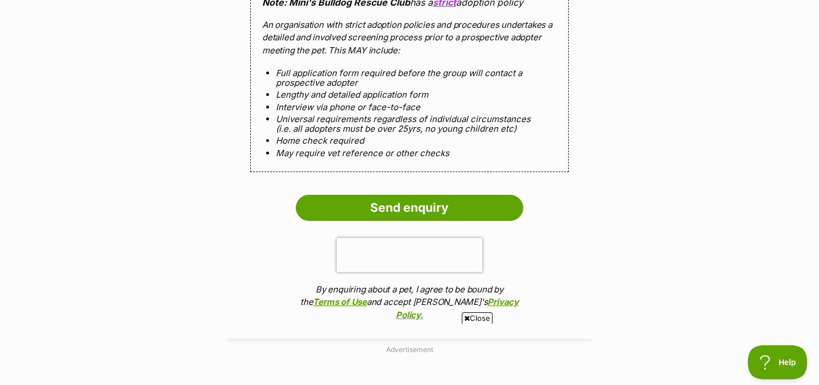
scroll to position [1178, 0]
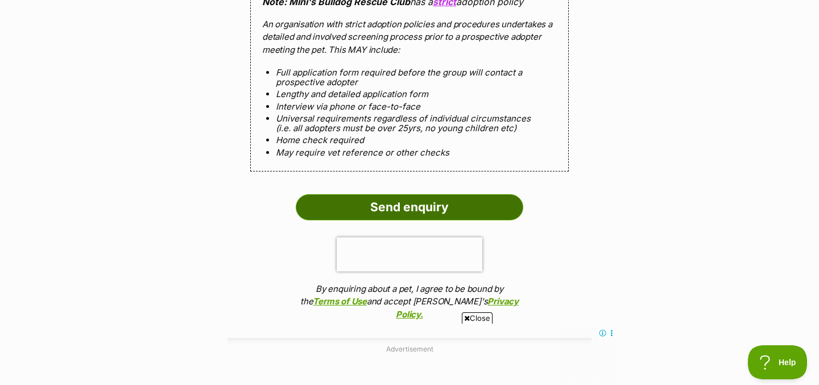
click at [433, 194] on input "Send enquiry" at bounding box center [409, 207] width 227 height 26
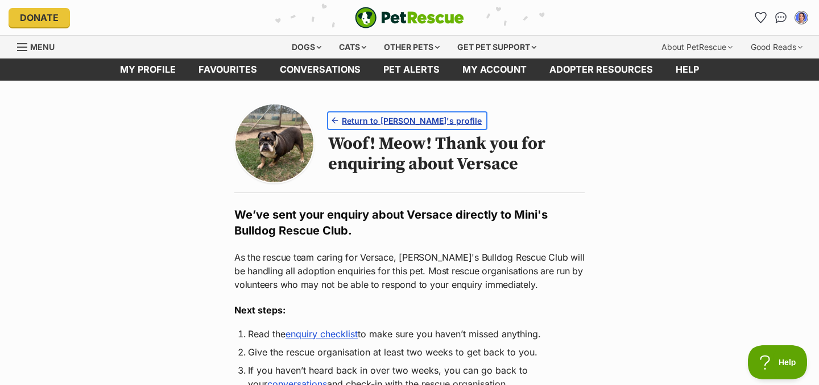
click at [412, 120] on span "Return to [PERSON_NAME]'s profile" at bounding box center [412, 121] width 140 height 12
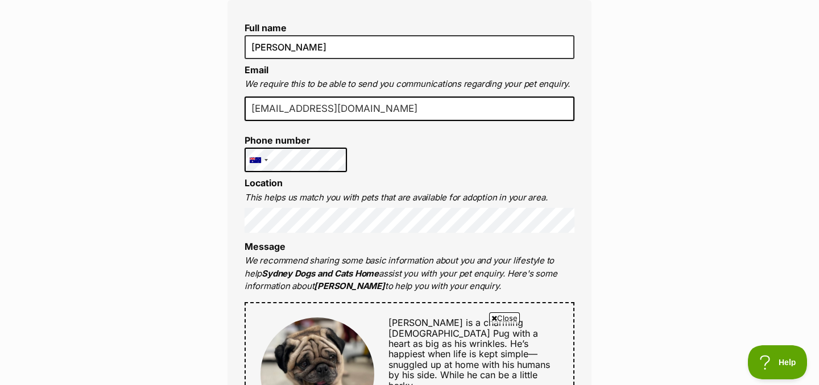
scroll to position [329, 0]
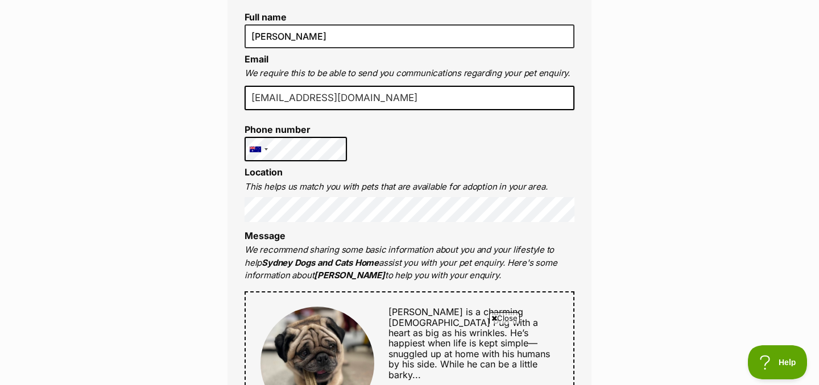
click at [204, 206] on div "Enquire about Sir Slug 02 9587 9611 Send an enquiry via the form below or phone…" at bounding box center [409, 388] width 819 height 1226
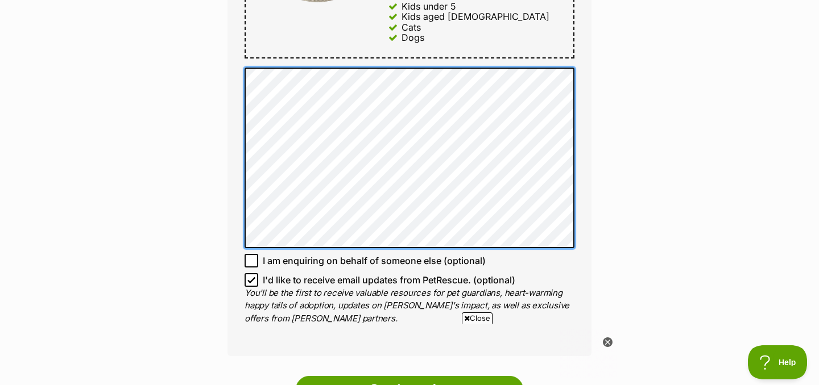
scroll to position [0, 0]
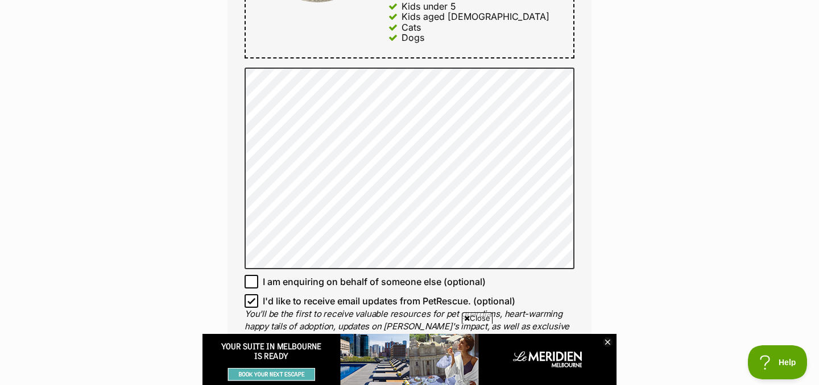
click at [249, 299] on icon at bounding box center [251, 301] width 7 height 5
click at [249, 294] on input "I'd like to receive email updates from PetRescue. (optional)" at bounding box center [251, 301] width 14 height 14
checkbox input "false"
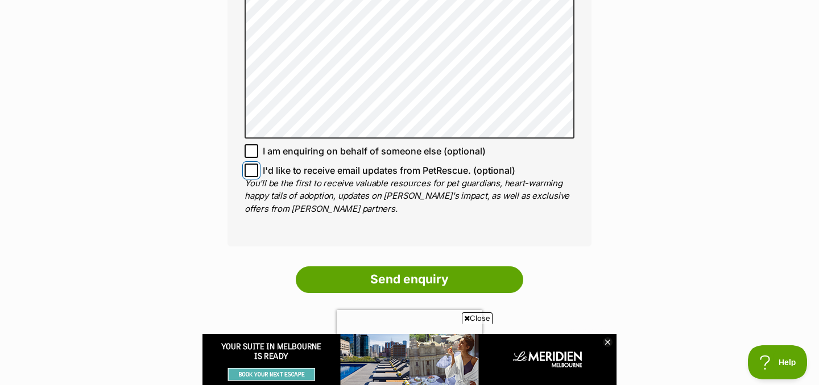
scroll to position [976, 0]
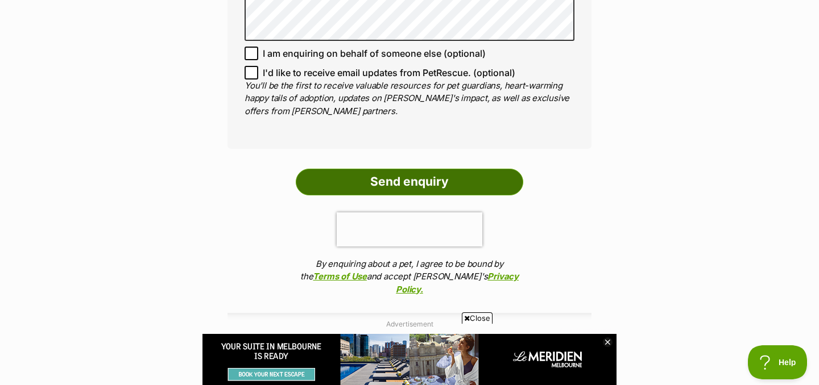
click at [431, 169] on input "Send enquiry" at bounding box center [409, 182] width 227 height 26
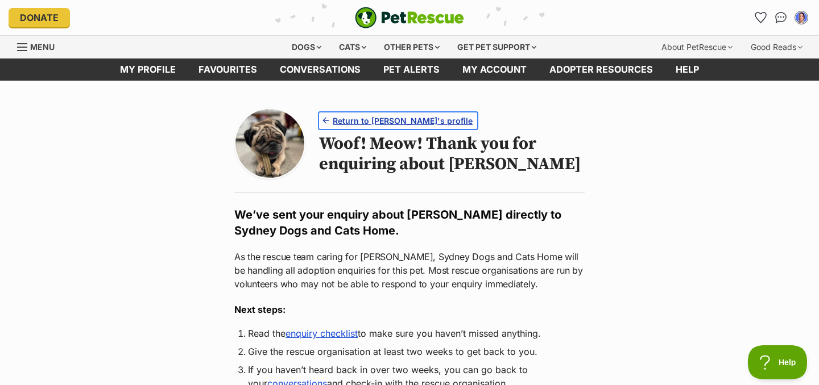
click at [393, 117] on span "Return to [PERSON_NAME]'s profile" at bounding box center [403, 121] width 140 height 12
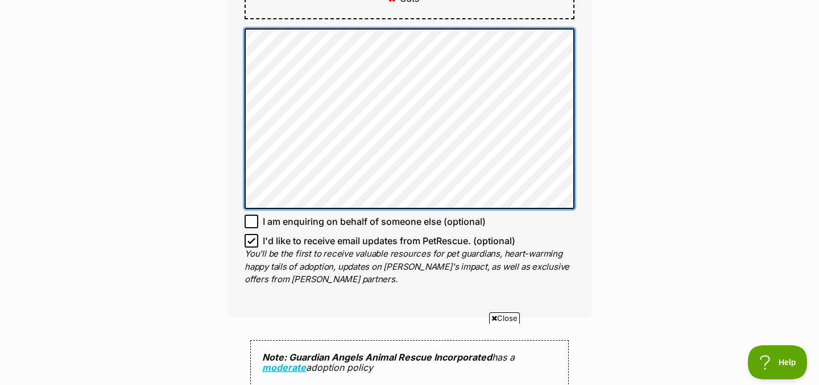
scroll to position [771, 0]
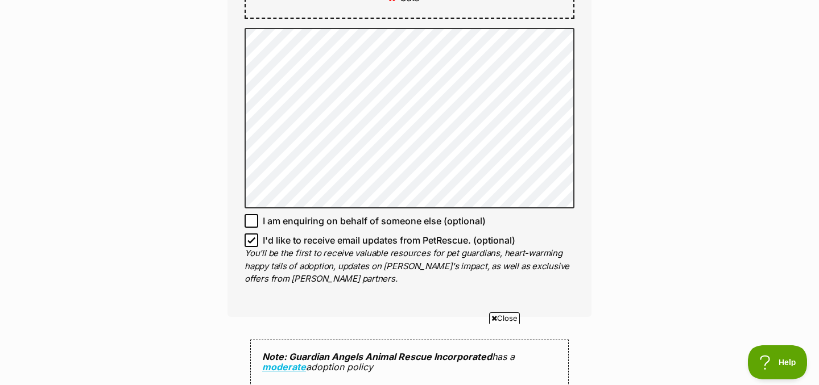
click at [247, 236] on icon at bounding box center [251, 240] width 8 height 8
click at [247, 234] on input "I'd like to receive email updates from PetRescue. (optional)" at bounding box center [251, 241] width 14 height 14
checkbox input "false"
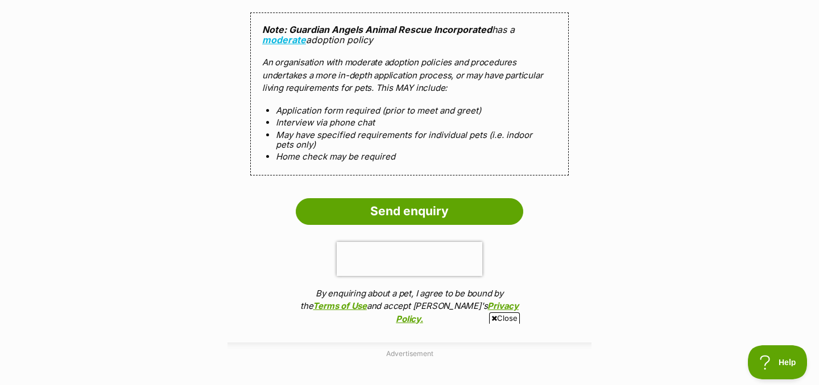
scroll to position [1118, 0]
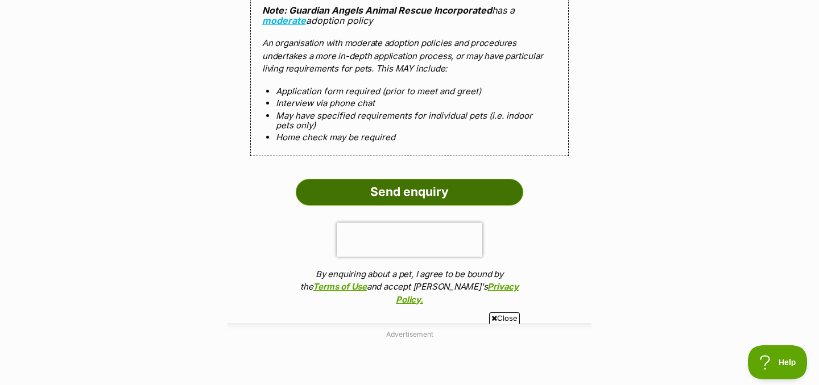
click at [475, 188] on input "Send enquiry" at bounding box center [409, 192] width 227 height 26
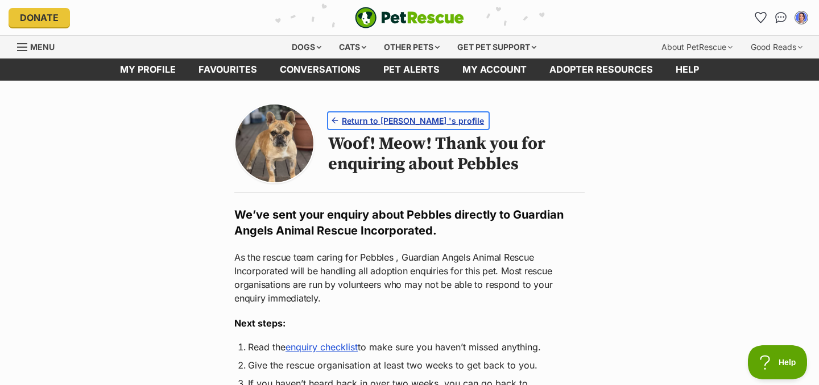
click at [428, 117] on span "Return to Pebbles 's profile" at bounding box center [413, 121] width 142 height 12
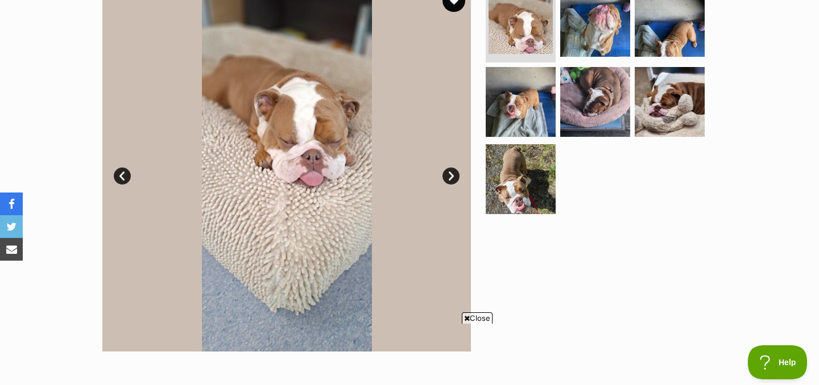
scroll to position [252, 0]
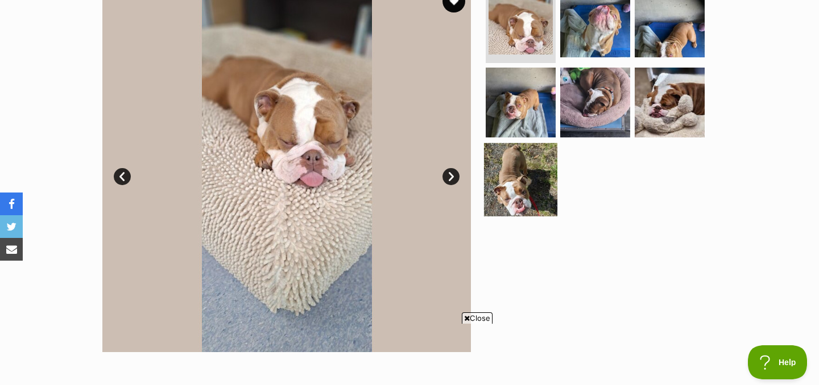
click at [514, 183] on img at bounding box center [520, 179] width 73 height 73
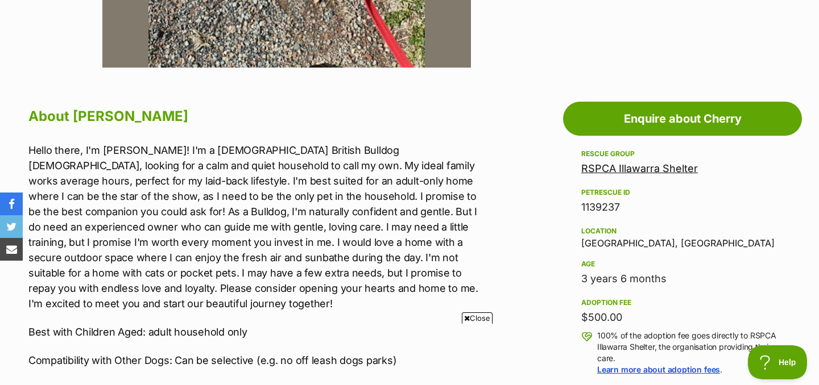
scroll to position [534, 0]
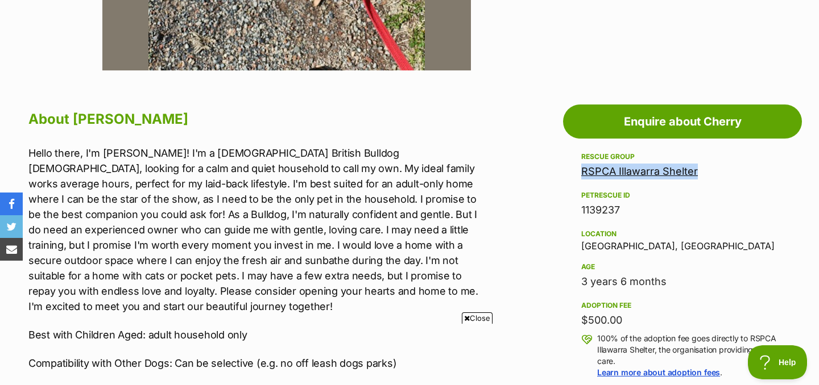
drag, startPoint x: 644, startPoint y: 174, endPoint x: 698, endPoint y: 2, distance: 180.5
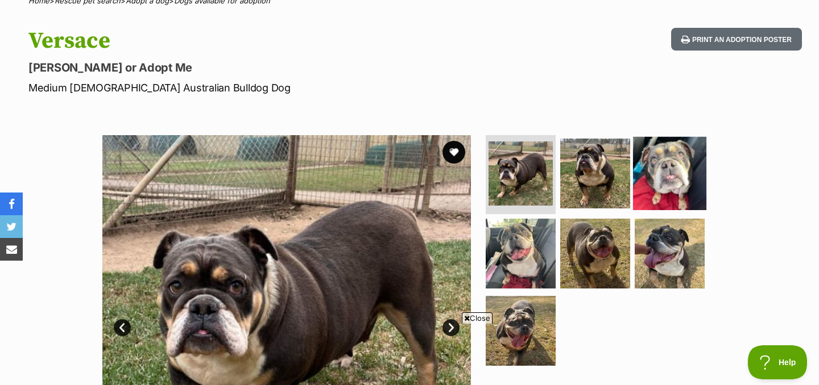
click at [648, 180] on img at bounding box center [669, 172] width 73 height 73
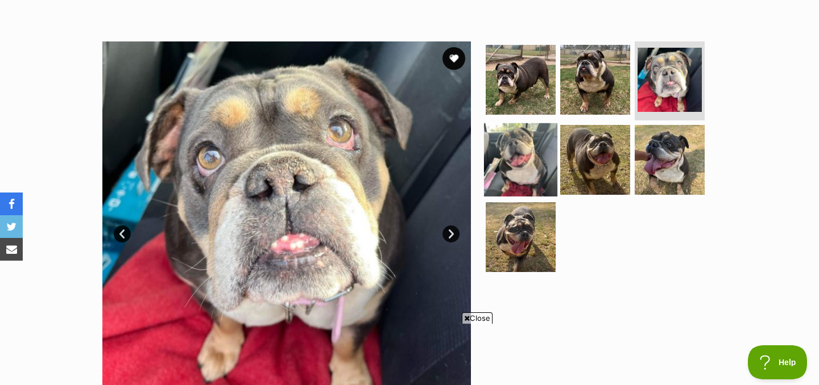
click at [526, 170] on img at bounding box center [520, 159] width 73 height 73
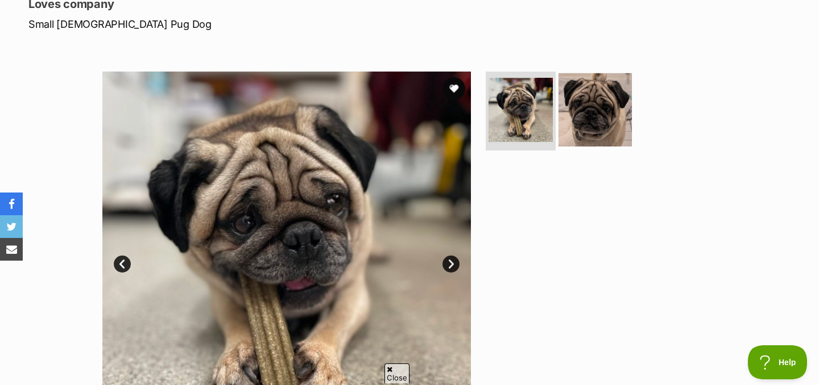
scroll to position [164, 0]
click at [579, 128] on img at bounding box center [594, 109] width 73 height 73
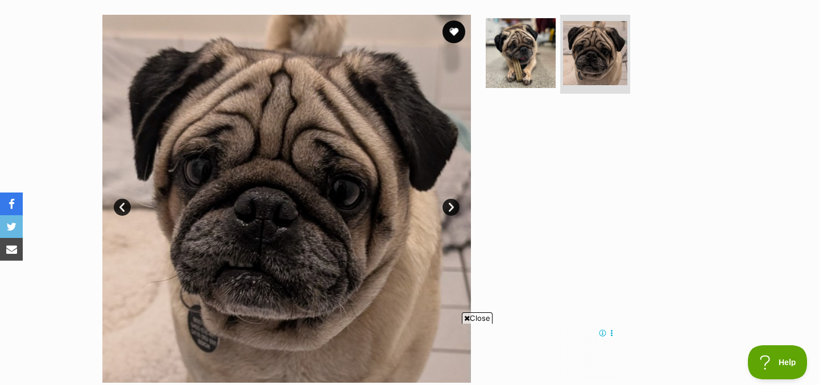
scroll to position [0, 0]
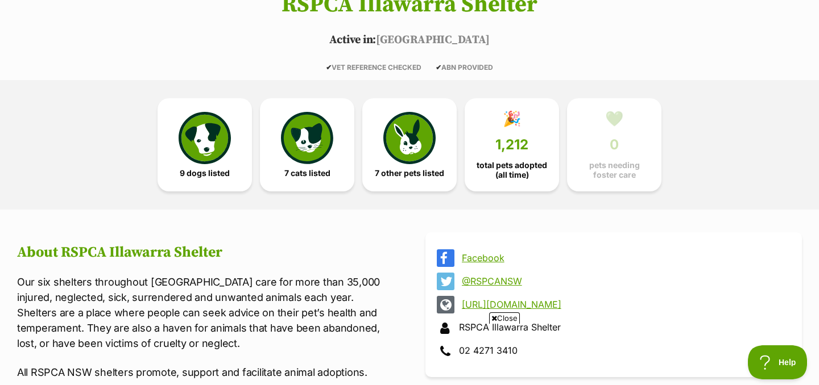
scroll to position [222, 0]
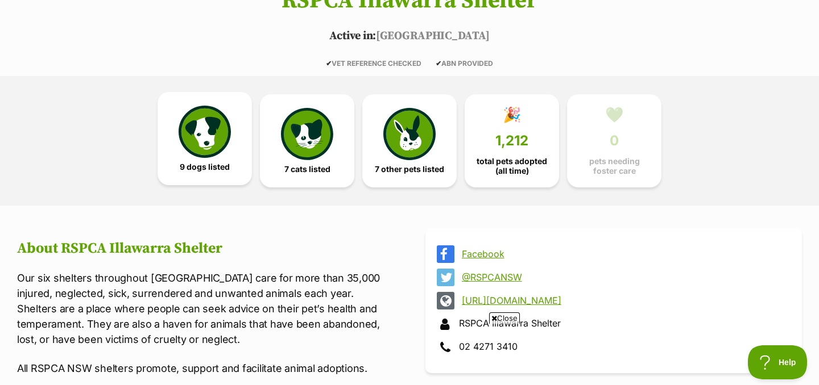
click at [218, 149] on img at bounding box center [205, 132] width 52 height 52
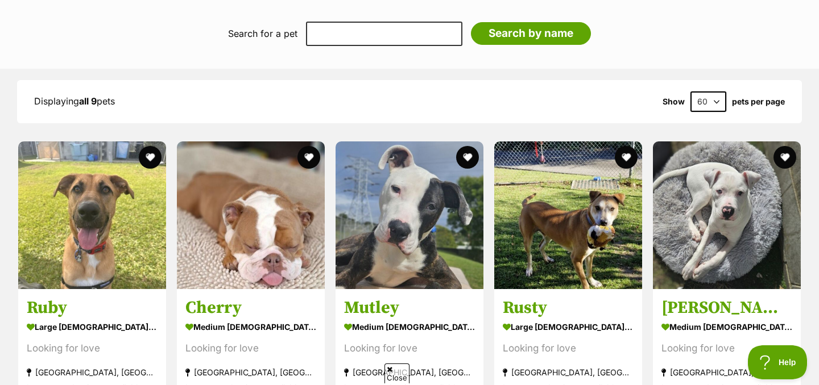
scroll to position [815, 0]
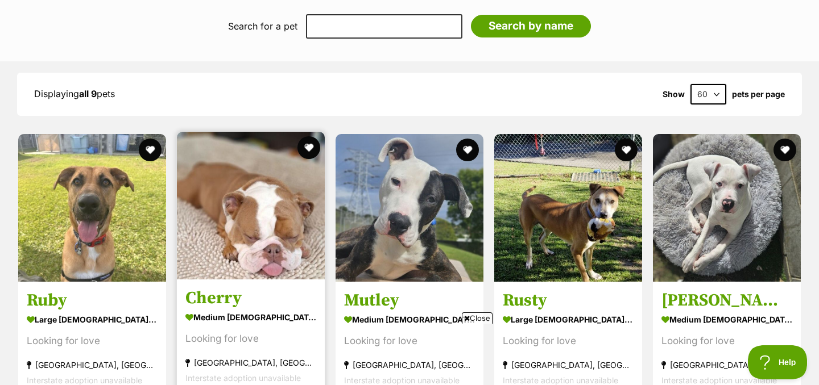
click at [225, 269] on img at bounding box center [251, 206] width 148 height 148
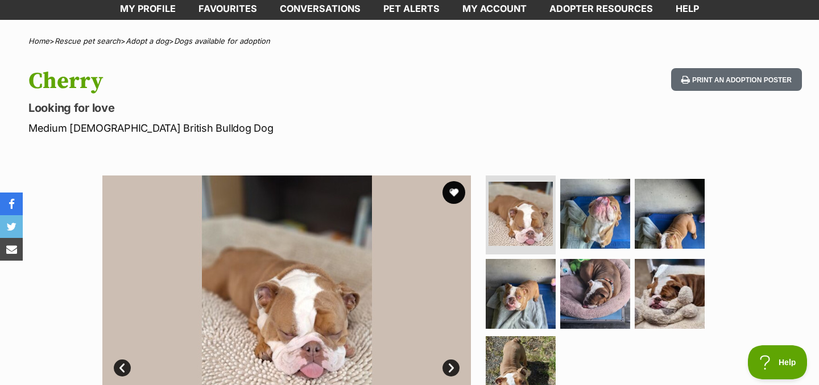
scroll to position [12, 0]
